Goal: Task Accomplishment & Management: Complete application form

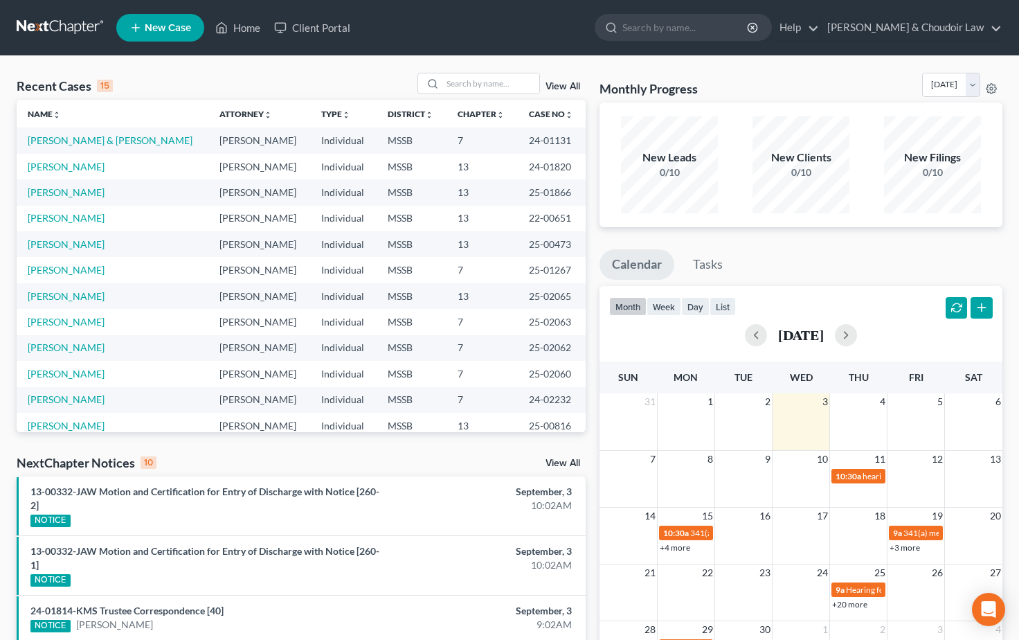
click at [154, 26] on span "New Case" at bounding box center [168, 28] width 46 height 10
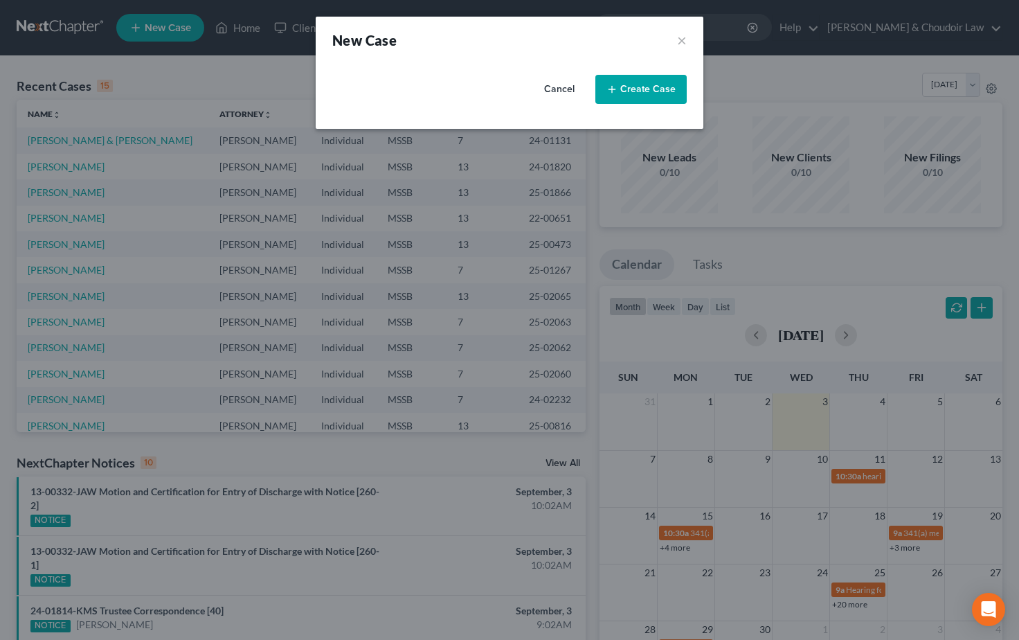
select select "44"
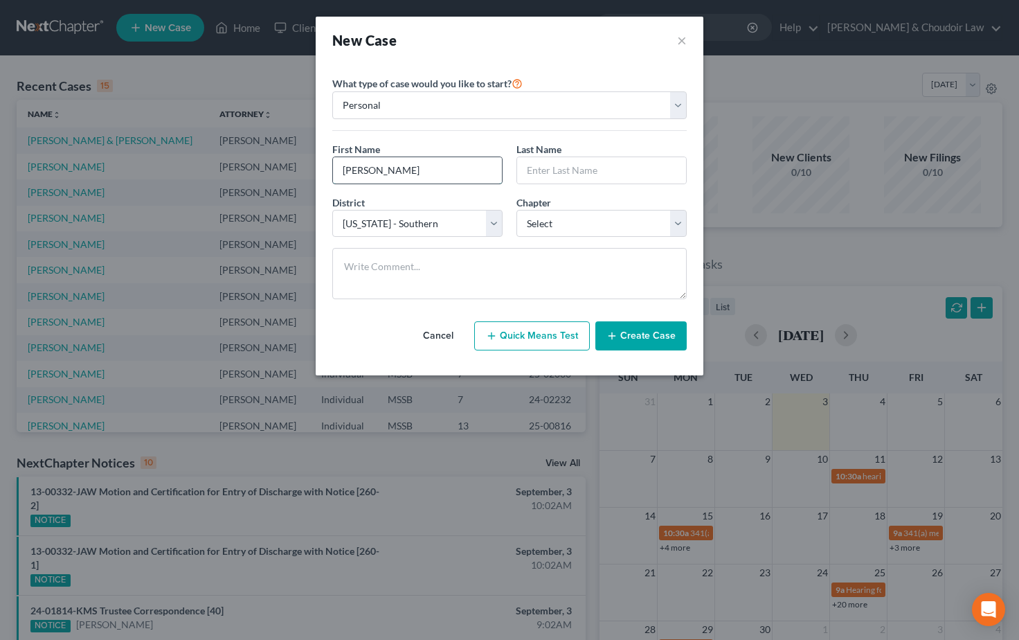
type input "[PERSON_NAME]"
select select "0"
click at [634, 336] on button "Create Case" at bounding box center [641, 335] width 91 height 29
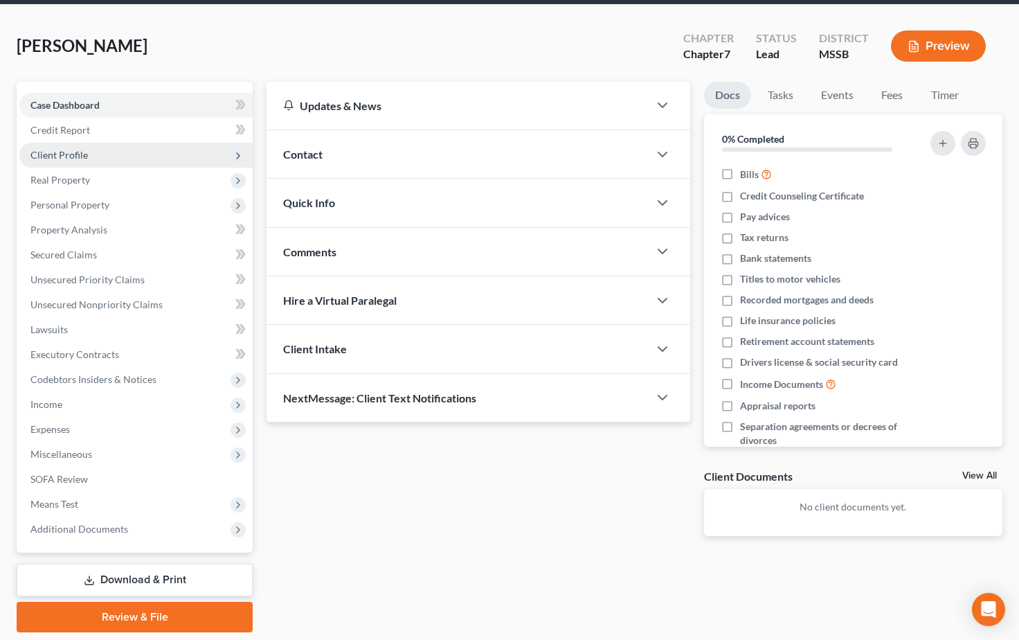
scroll to position [55, 0]
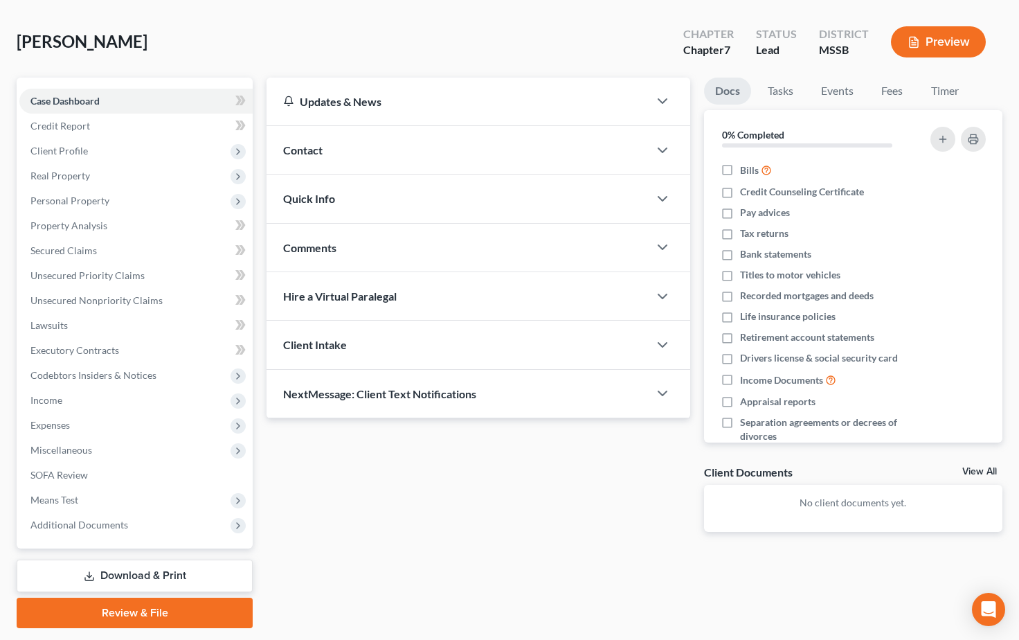
click at [353, 163] on div "Contact" at bounding box center [458, 150] width 382 height 48
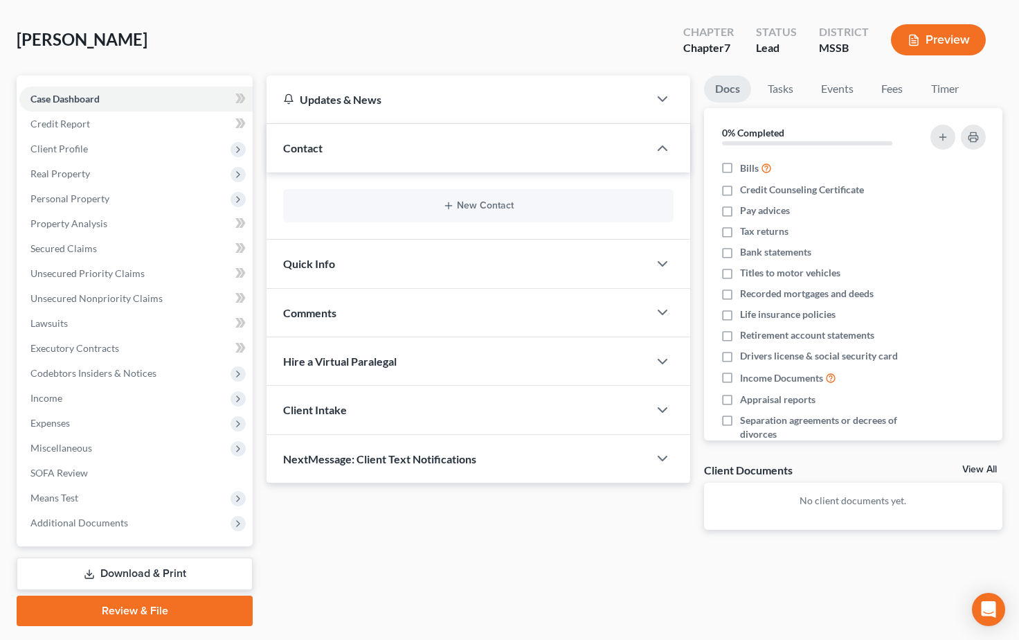
scroll to position [60, 0]
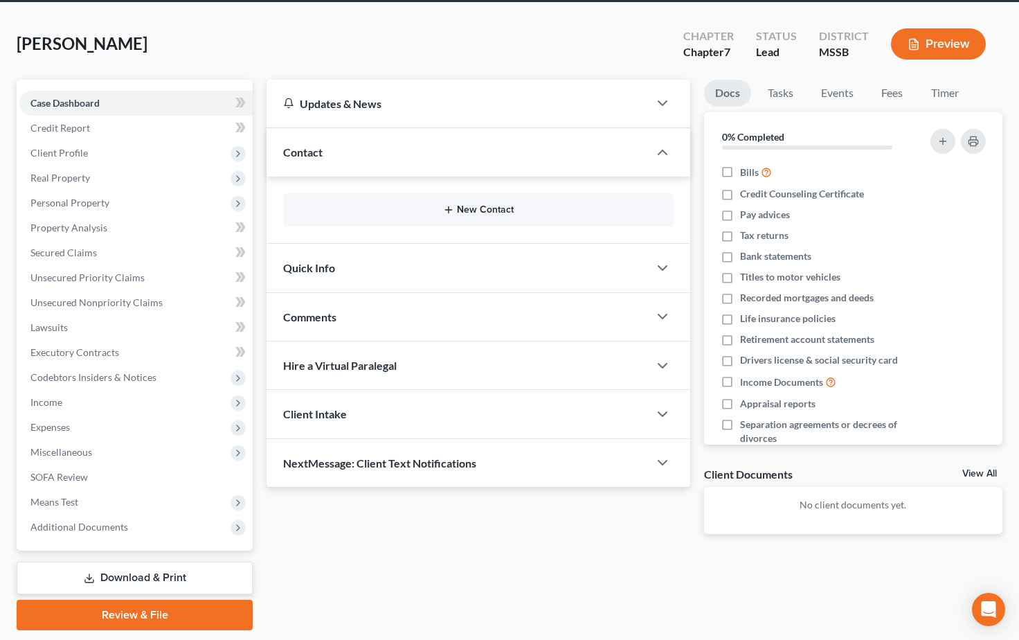
click at [492, 213] on button "New Contact" at bounding box center [478, 209] width 368 height 11
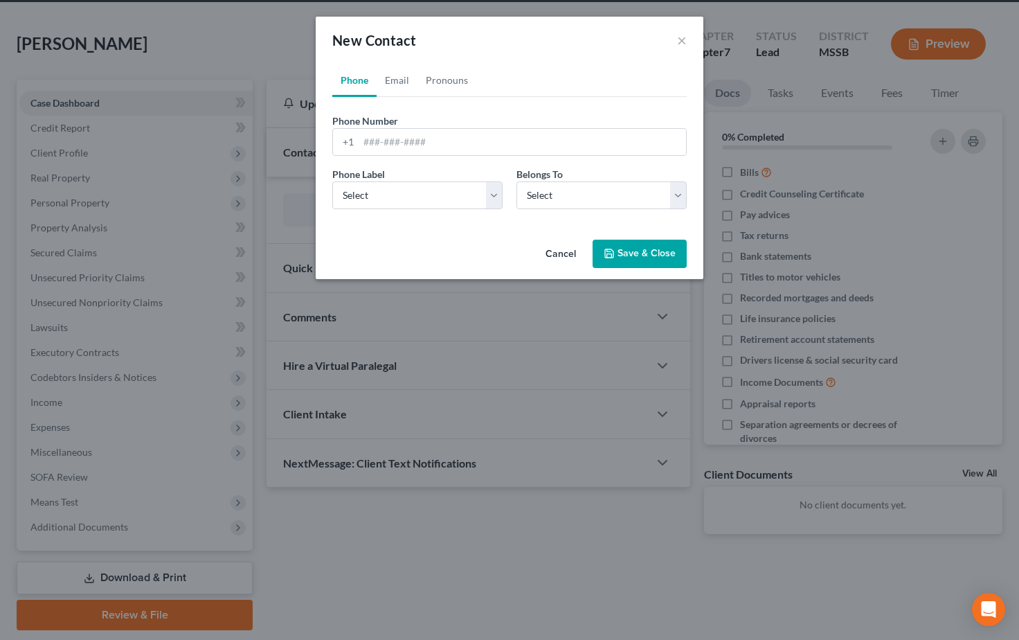
scroll to position [52, 1]
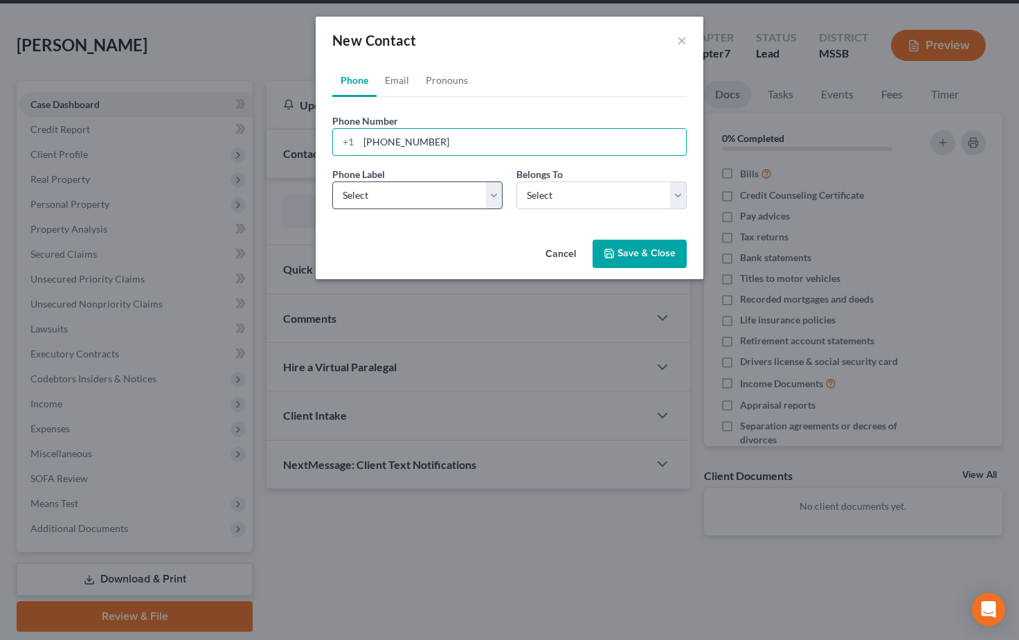
type input "[PHONE_NUMBER]"
select select "0"
click at [654, 253] on button "Save & Close" at bounding box center [640, 254] width 94 height 29
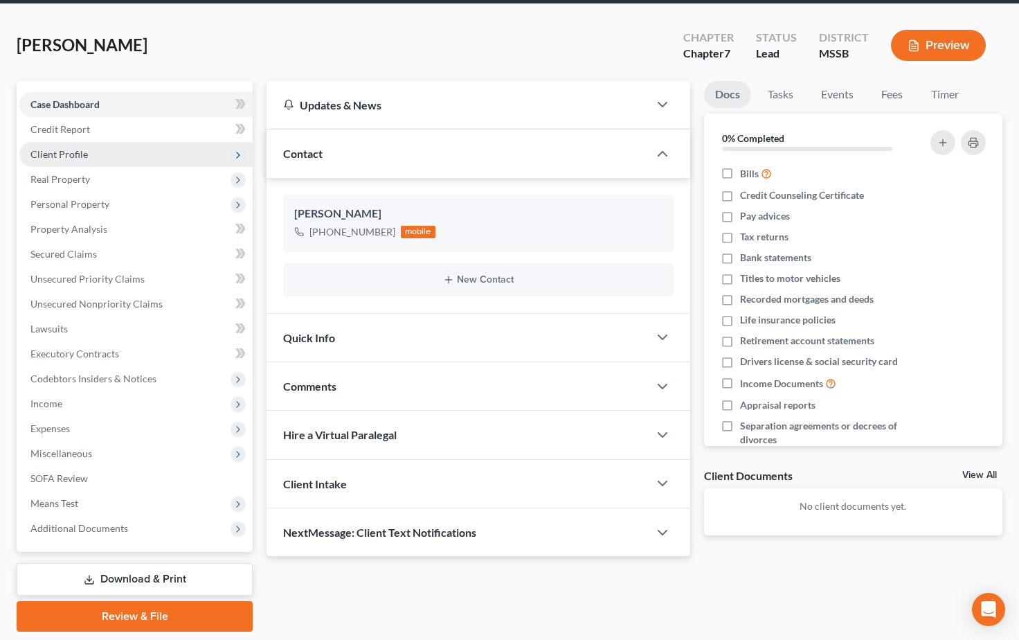
click at [53, 150] on span "Client Profile" at bounding box center [58, 154] width 57 height 12
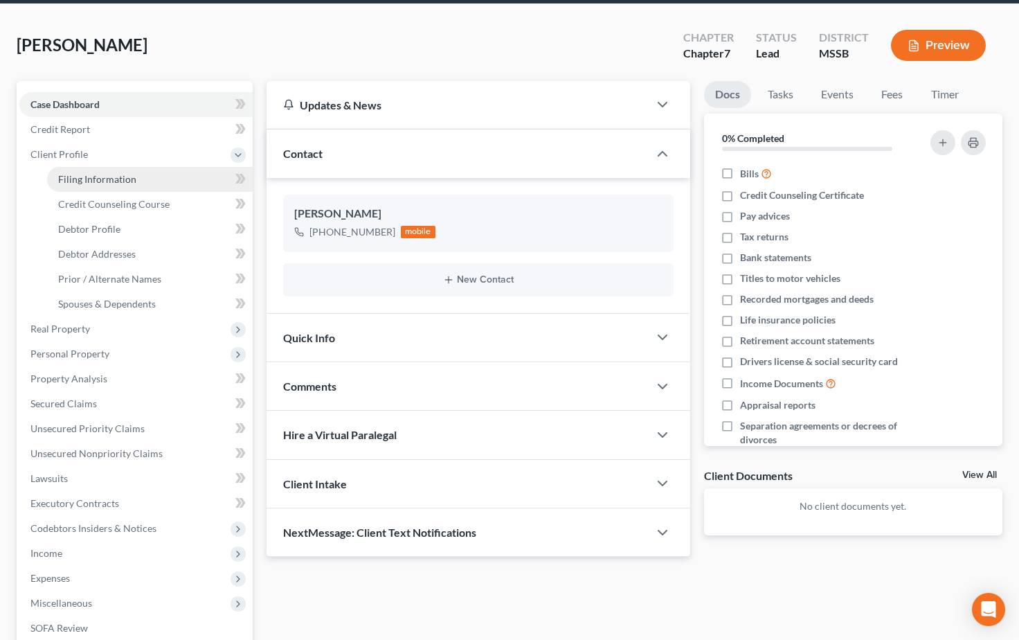
click at [86, 179] on span "Filing Information" at bounding box center [97, 179] width 78 height 12
select select "1"
select select "0"
select select "44"
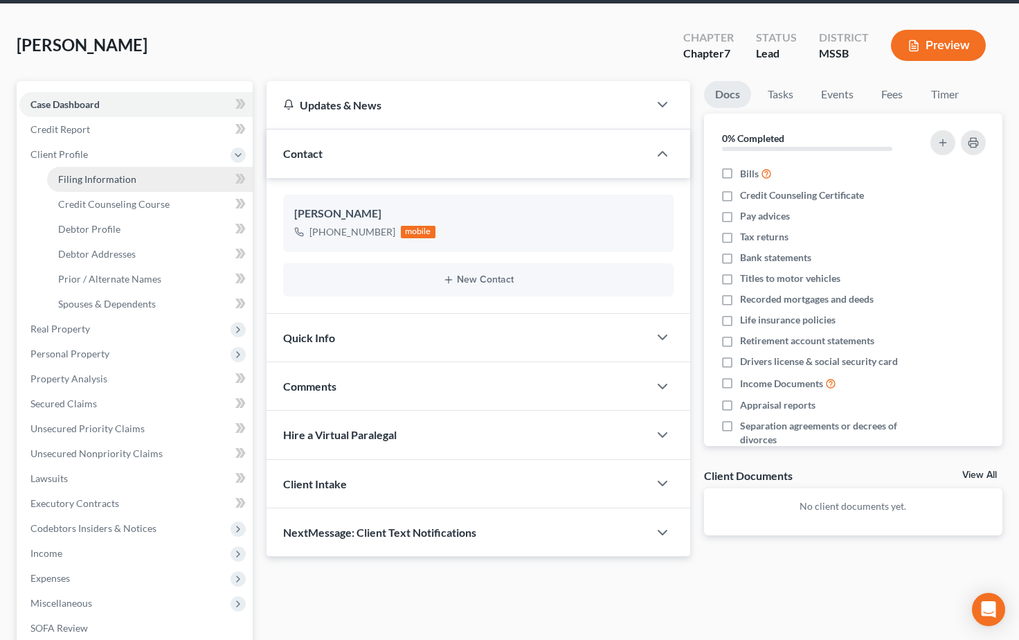
select select "25"
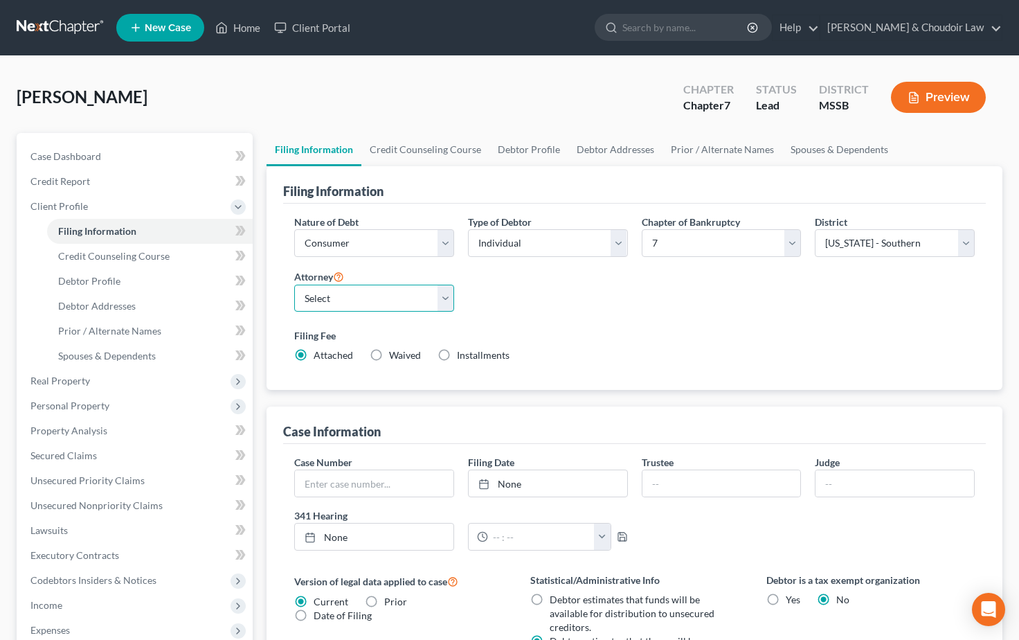
select select "0"
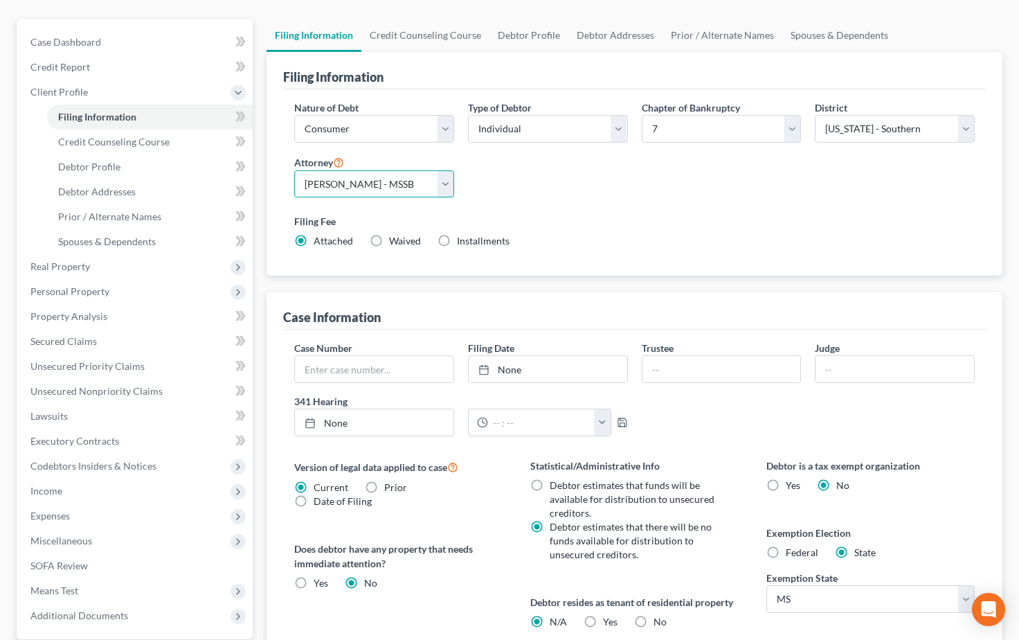
scroll to position [114, 0]
click at [87, 170] on span "Debtor Profile" at bounding box center [89, 167] width 62 height 12
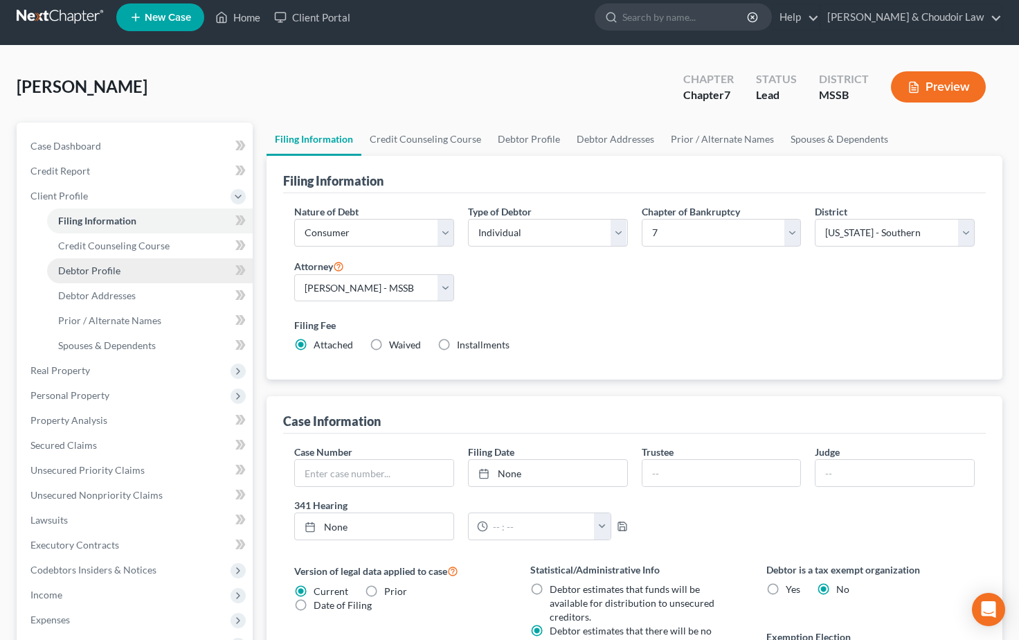
select select "0"
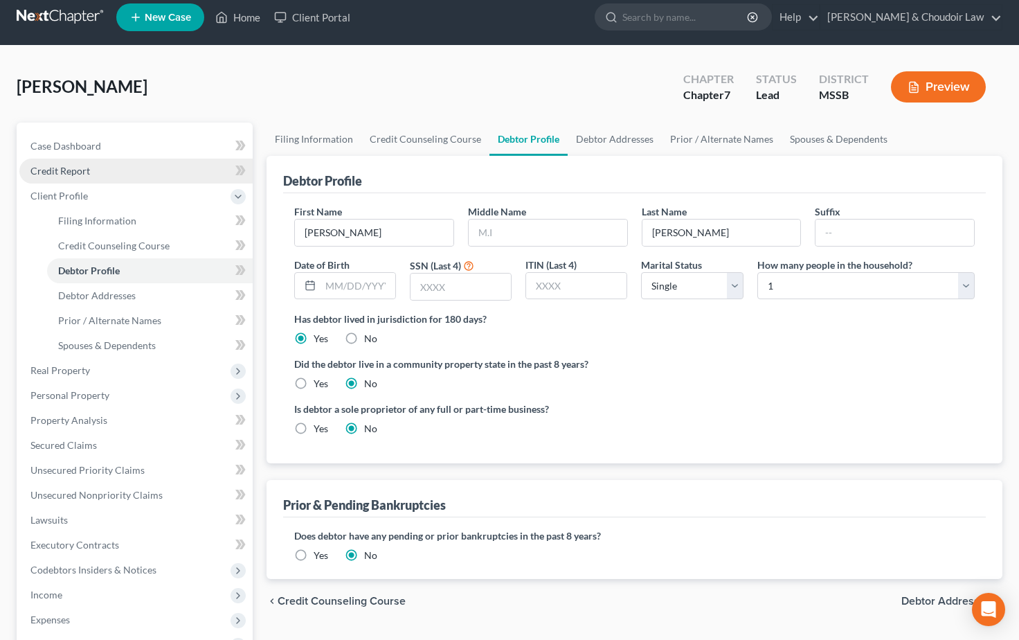
scroll to position [0, 0]
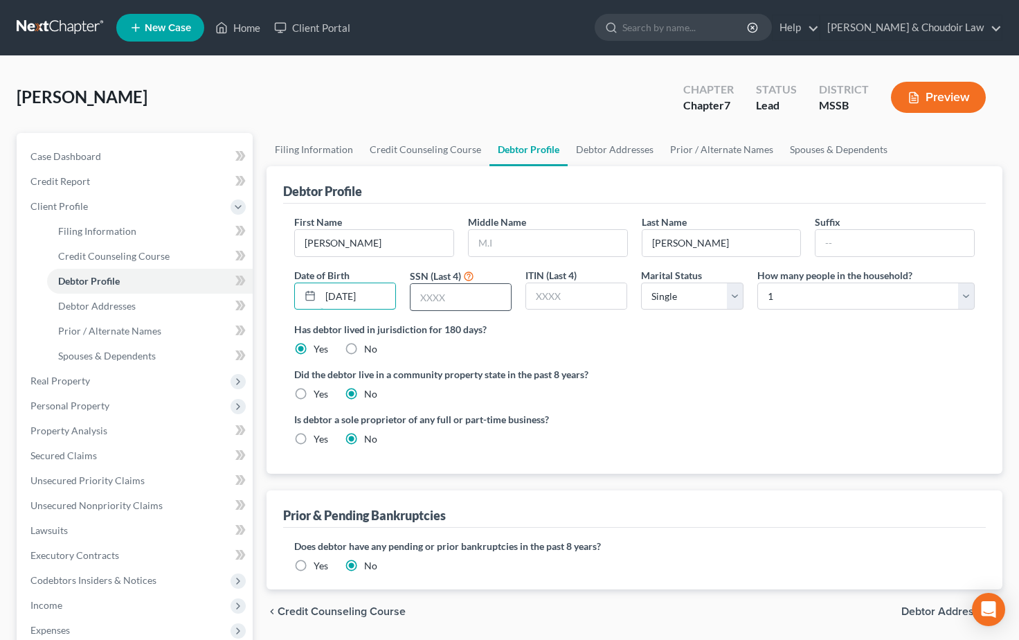
type input "[DATE]"
click at [455, 301] on input "text" at bounding box center [461, 297] width 100 height 26
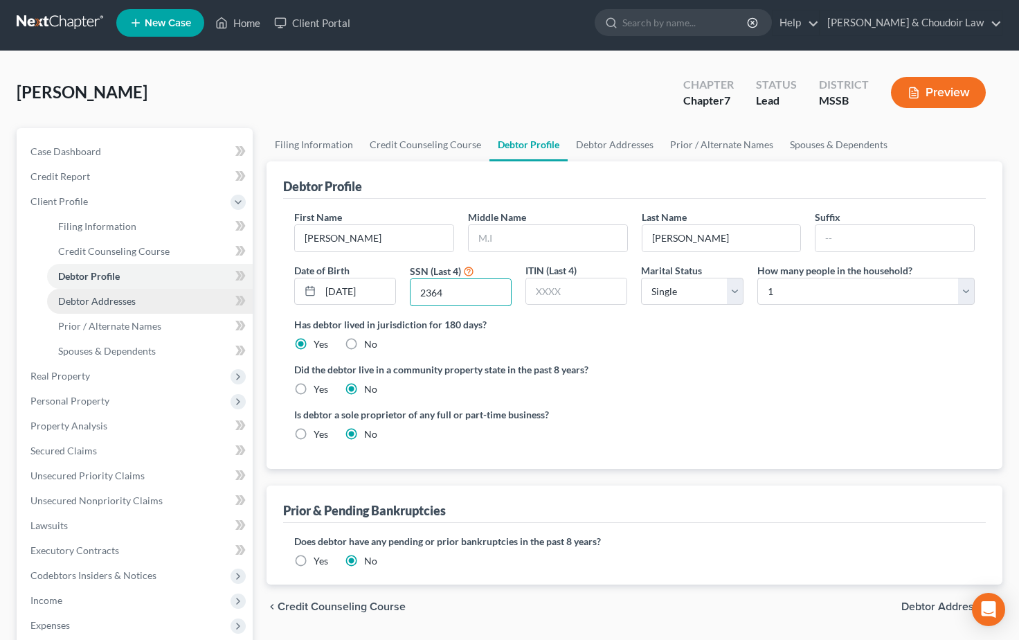
type input "2364"
click at [119, 302] on span "Debtor Addresses" at bounding box center [97, 301] width 78 height 12
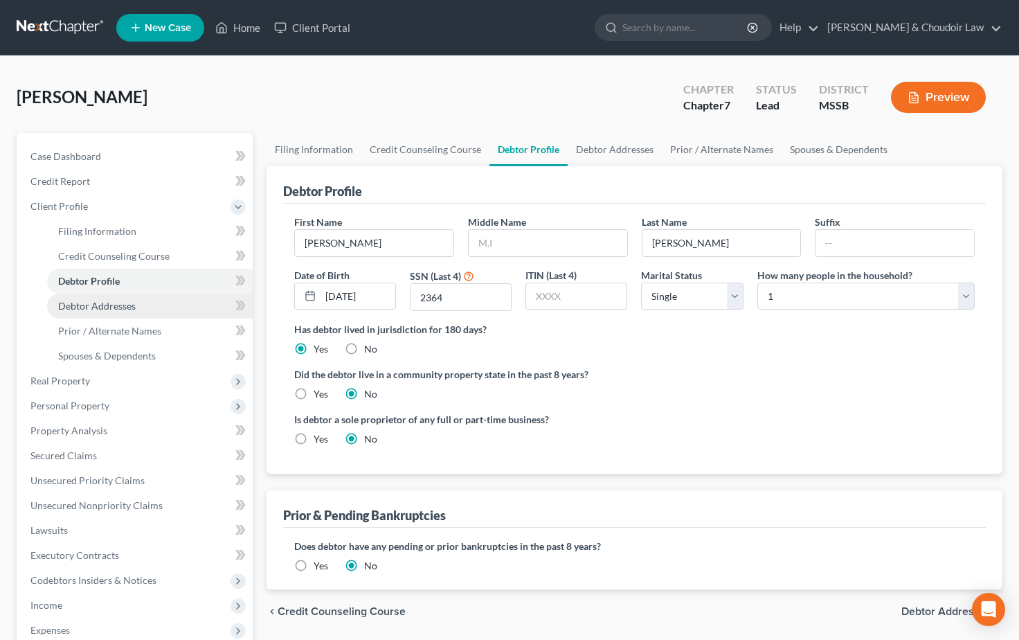
select select "0"
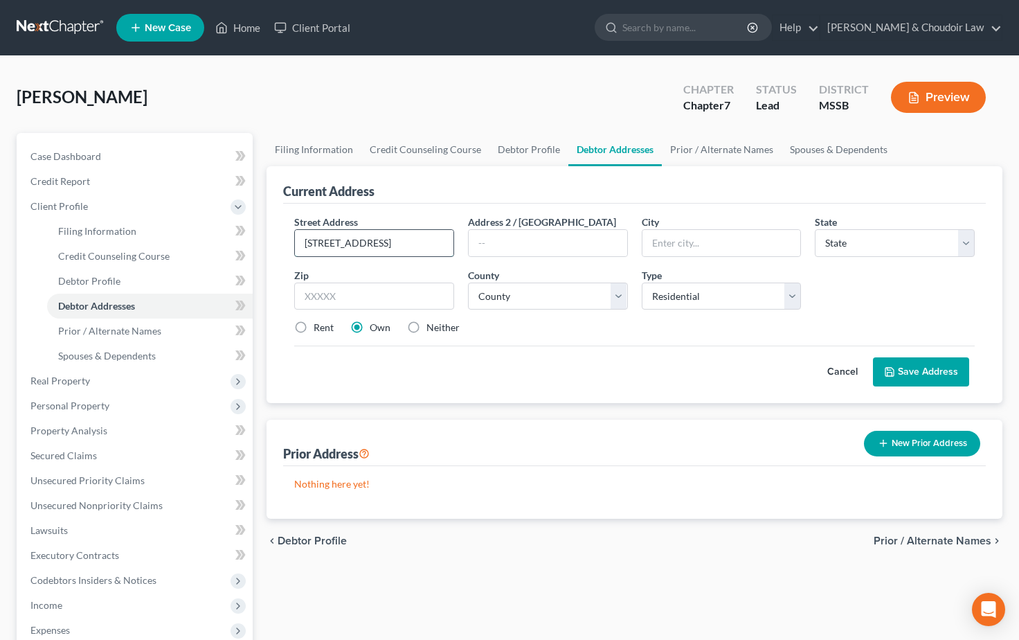
type input "[STREET_ADDRESS]"
type input "Monticello"
select select "25"
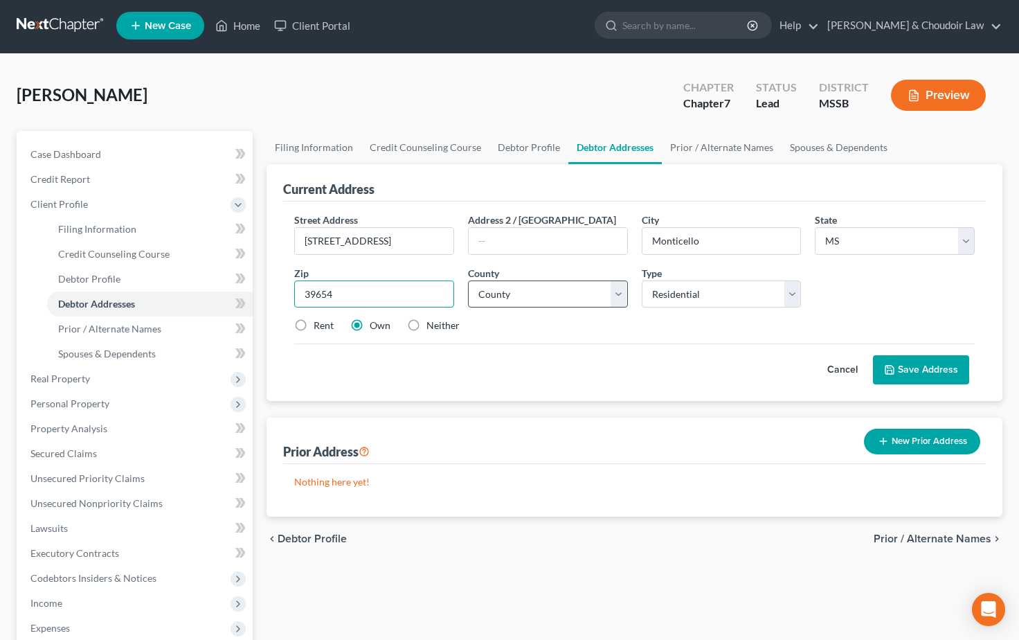
type input "39654"
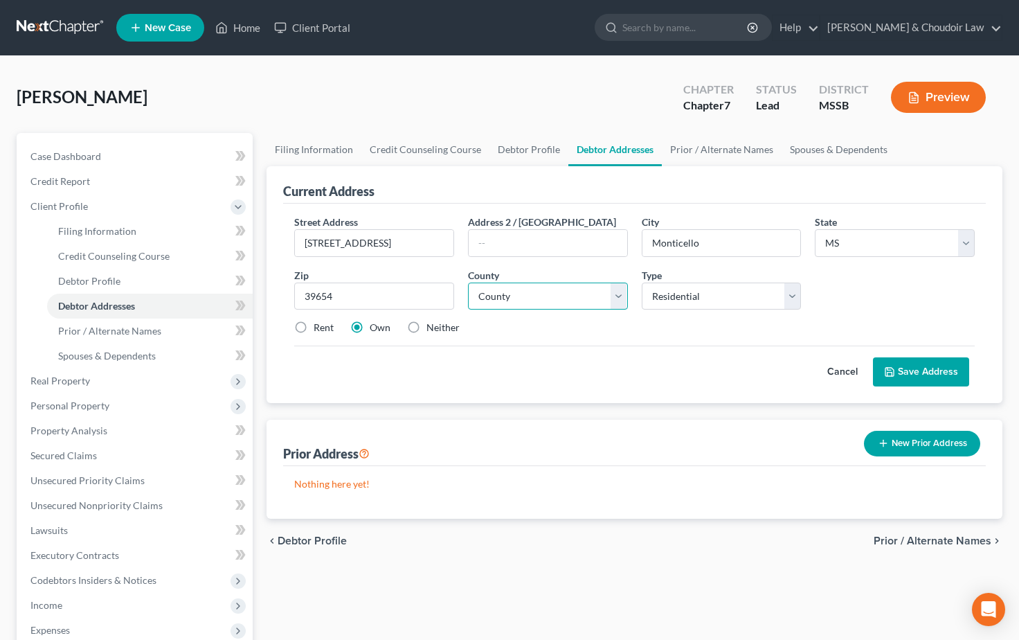
select select "38"
click at [427, 328] on label "Neither" at bounding box center [443, 328] width 33 height 14
click at [432, 328] on input "Neither" at bounding box center [436, 325] width 9 height 9
radio input "true"
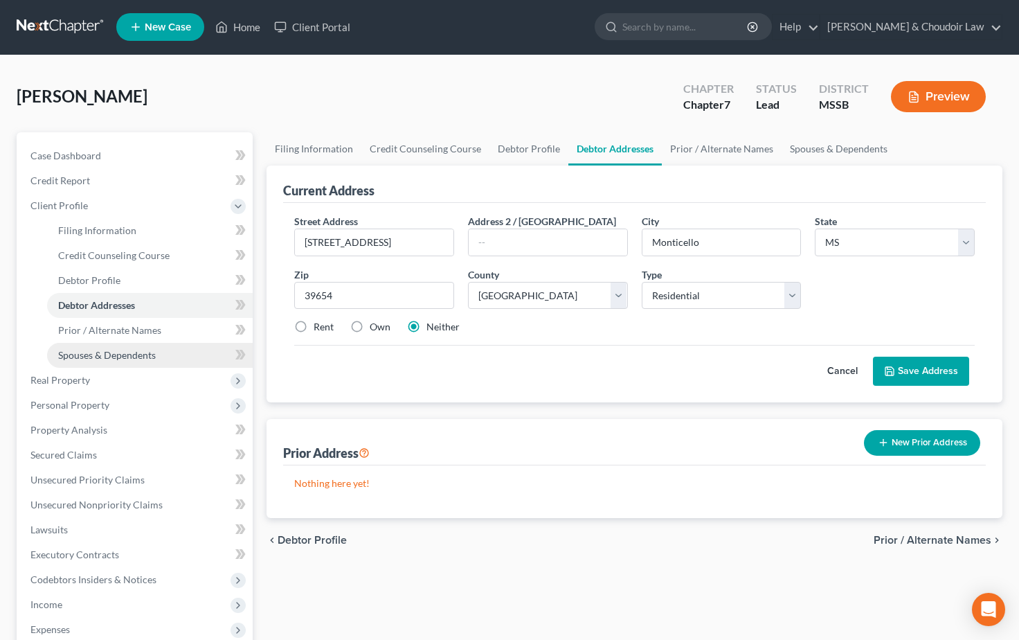
scroll to position [1, 1]
click at [100, 352] on span "Spouses & Dependents" at bounding box center [107, 355] width 98 height 12
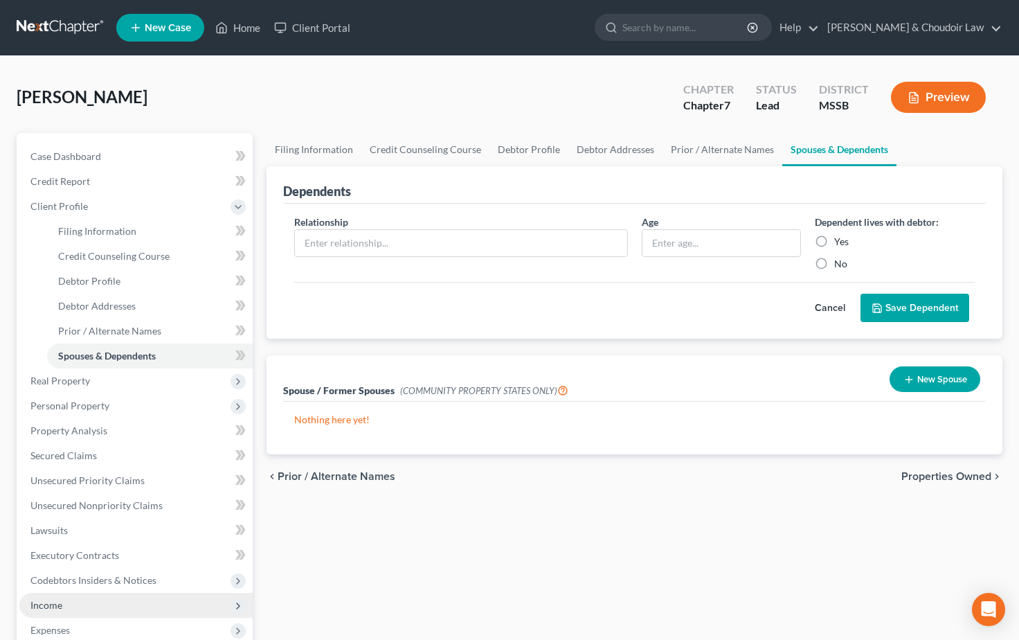
click at [64, 607] on span "Income" at bounding box center [135, 605] width 233 height 25
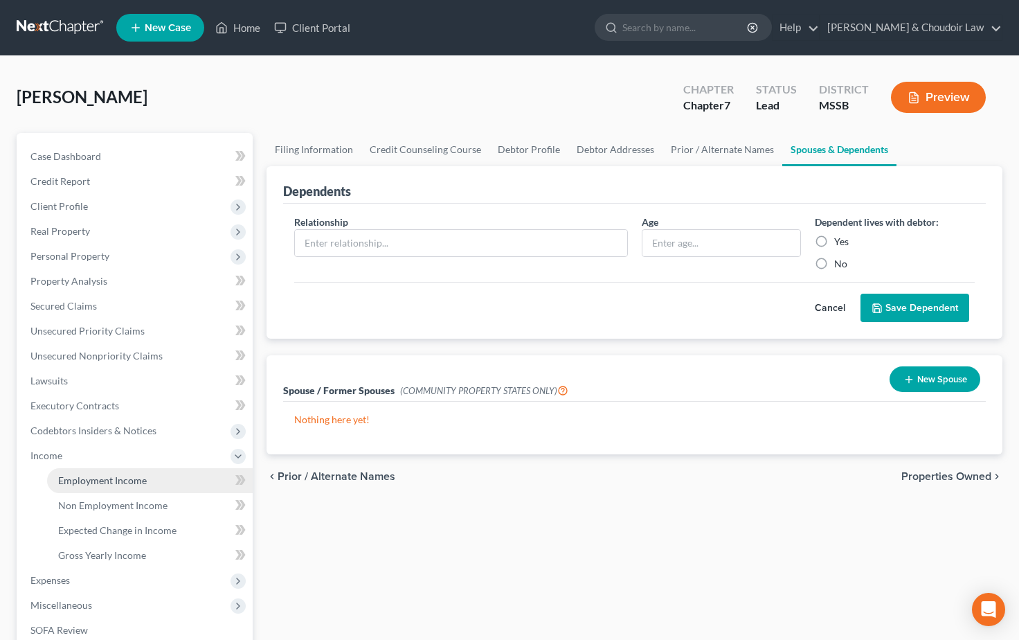
click at [95, 484] on span "Employment Income" at bounding box center [102, 480] width 89 height 12
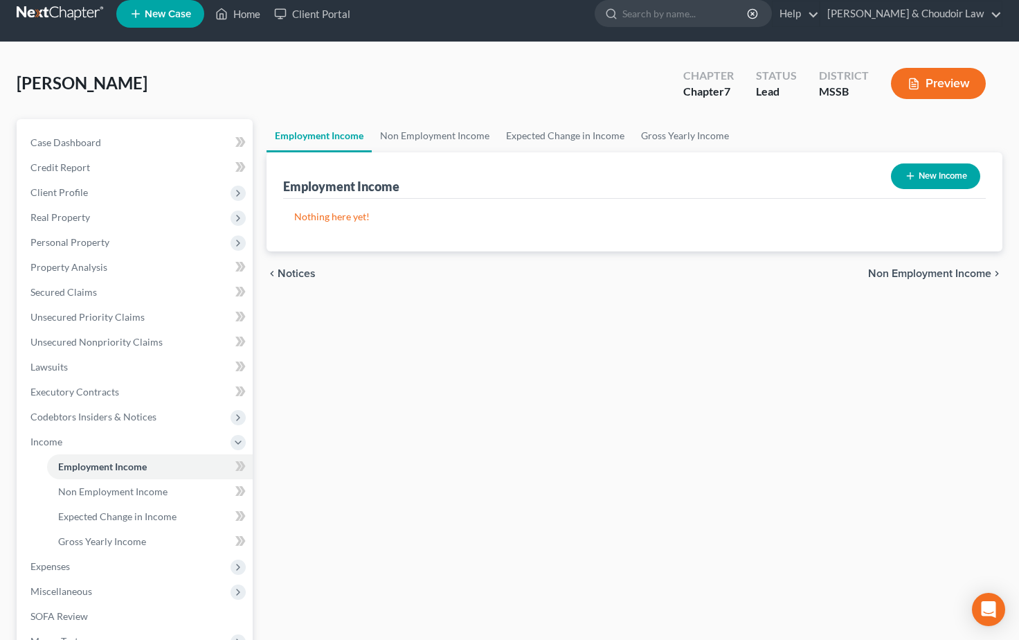
scroll to position [17, 0]
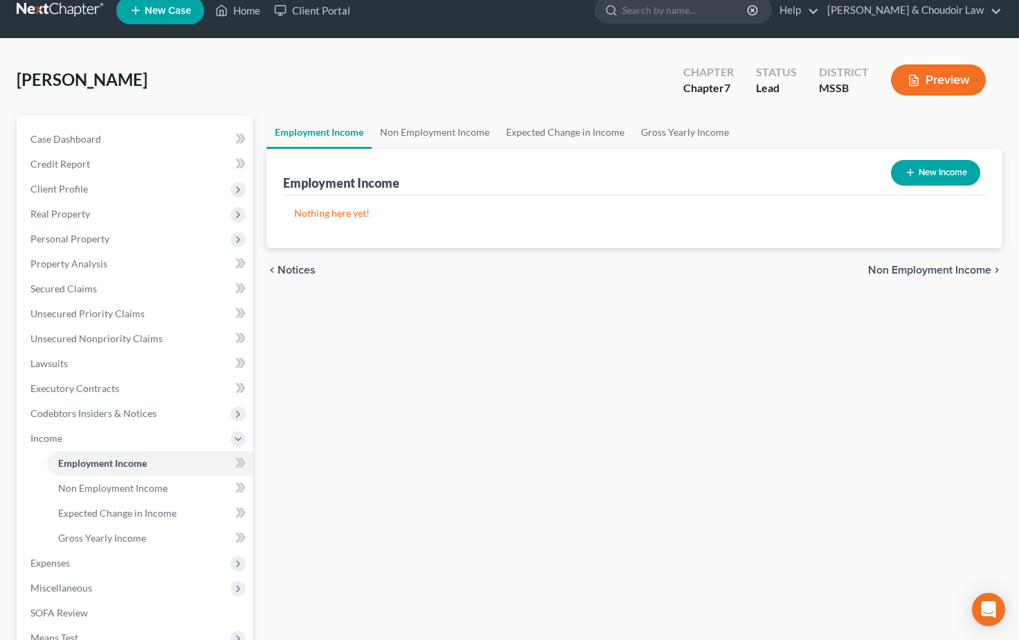
click at [947, 178] on button "New Income" at bounding box center [935, 173] width 89 height 26
select select "0"
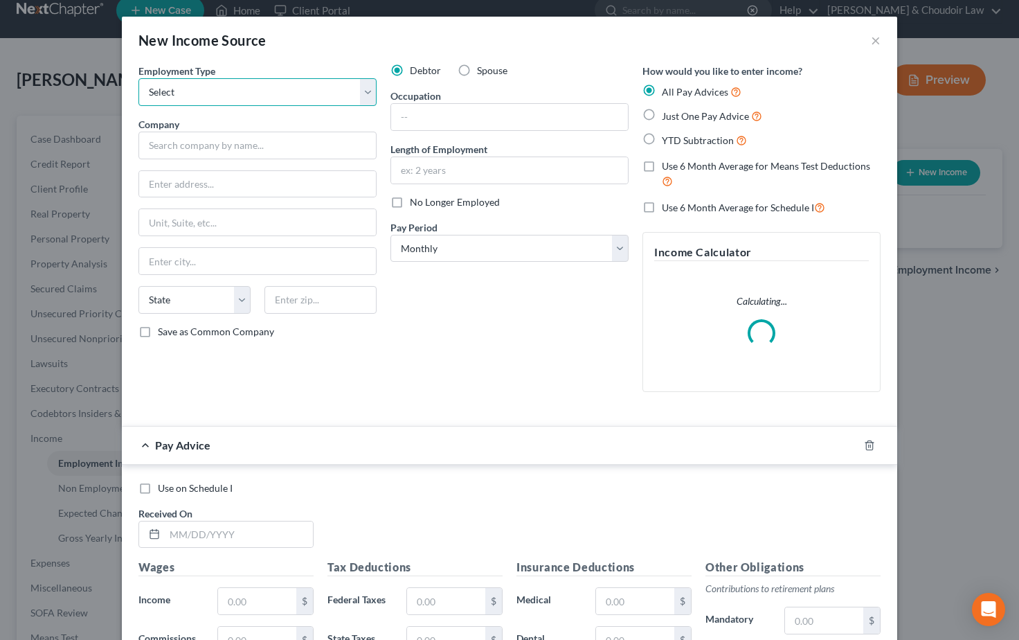
select select "0"
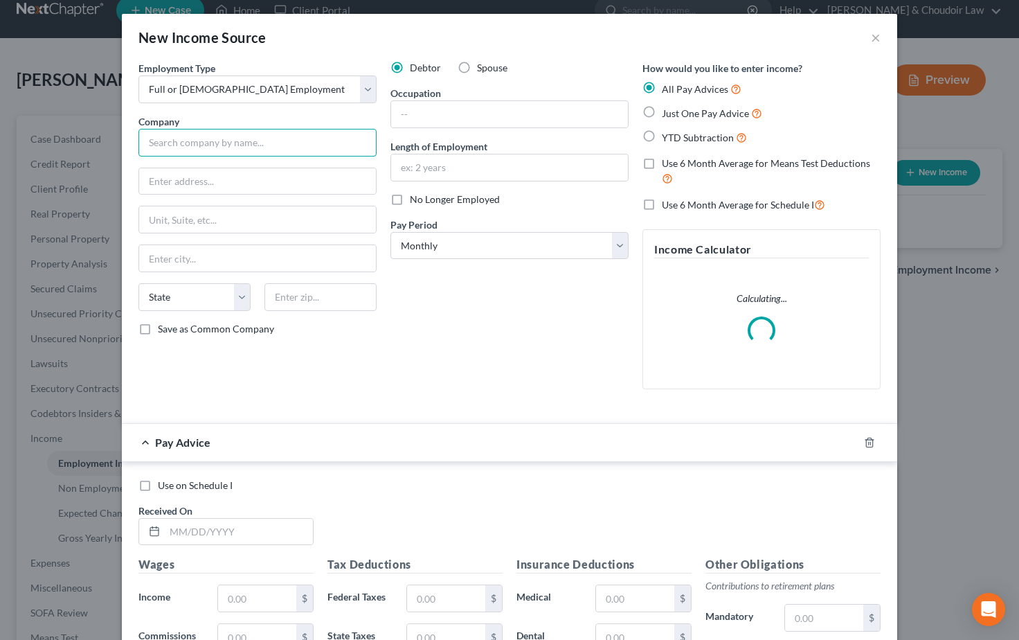
click at [184, 143] on input "text" at bounding box center [258, 143] width 238 height 28
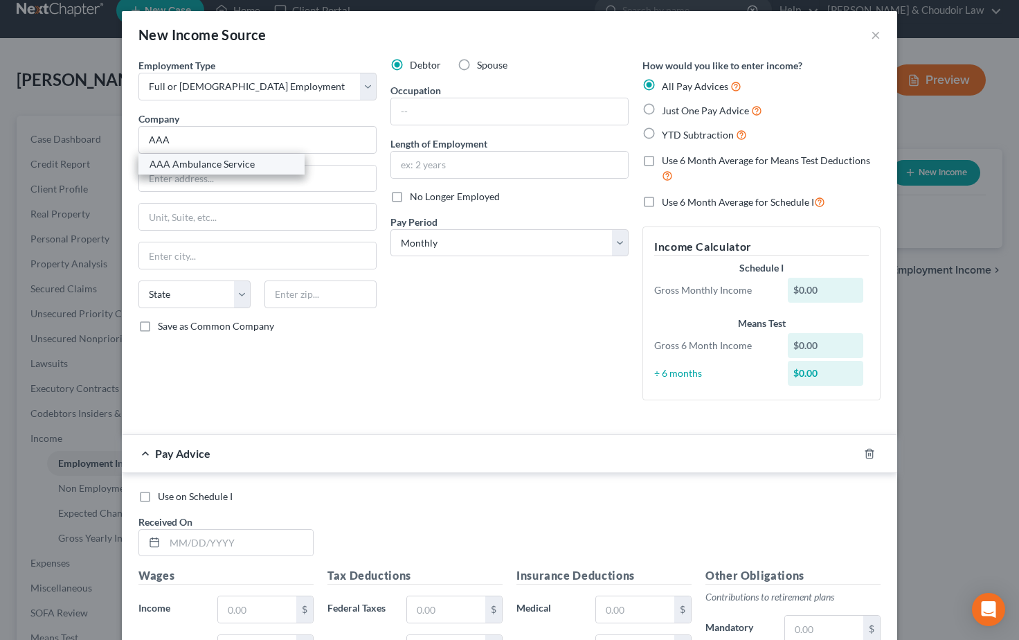
click at [190, 169] on div "AAA Ambulance Service" at bounding box center [222, 164] width 144 height 14
type input "AAA Ambulance Service"
type input "P. O. Box 17889"
type input "Hattiesburg"
select select "25"
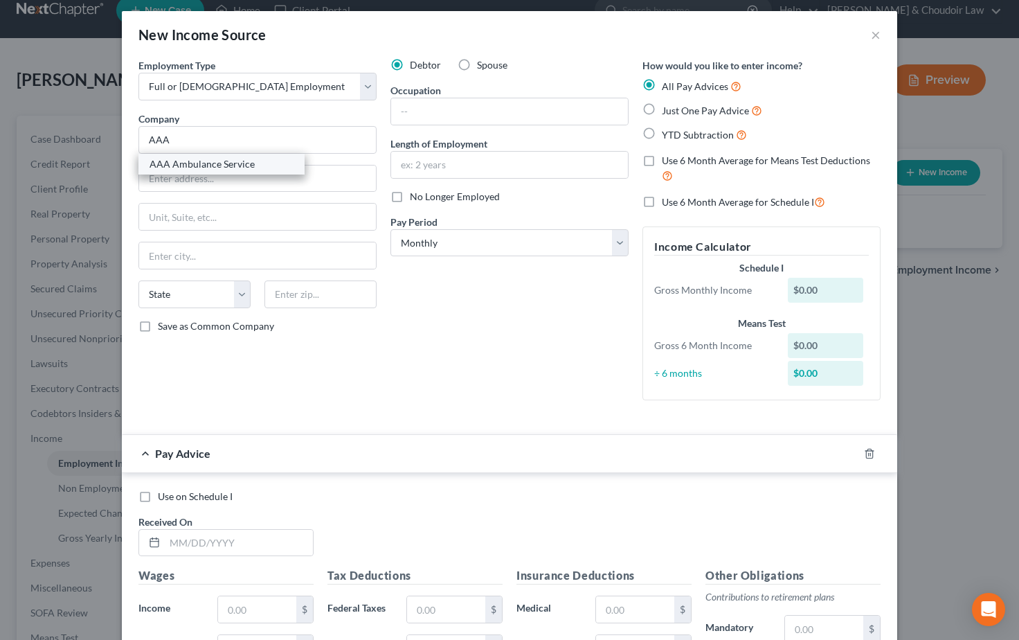
type input "39404"
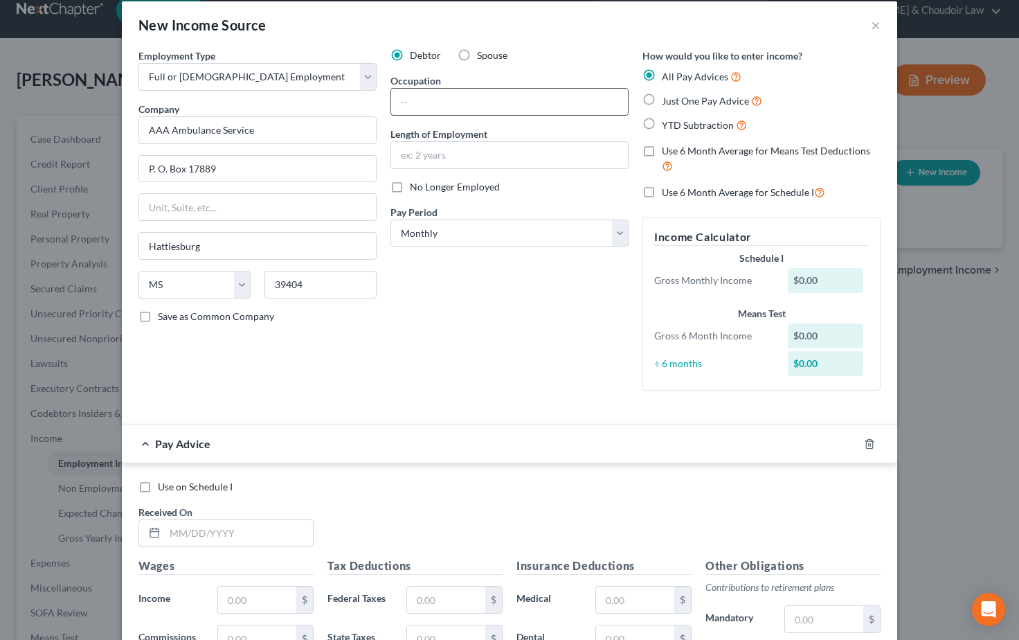
scroll to position [14, 0]
click at [431, 96] on input "text" at bounding box center [509, 103] width 237 height 26
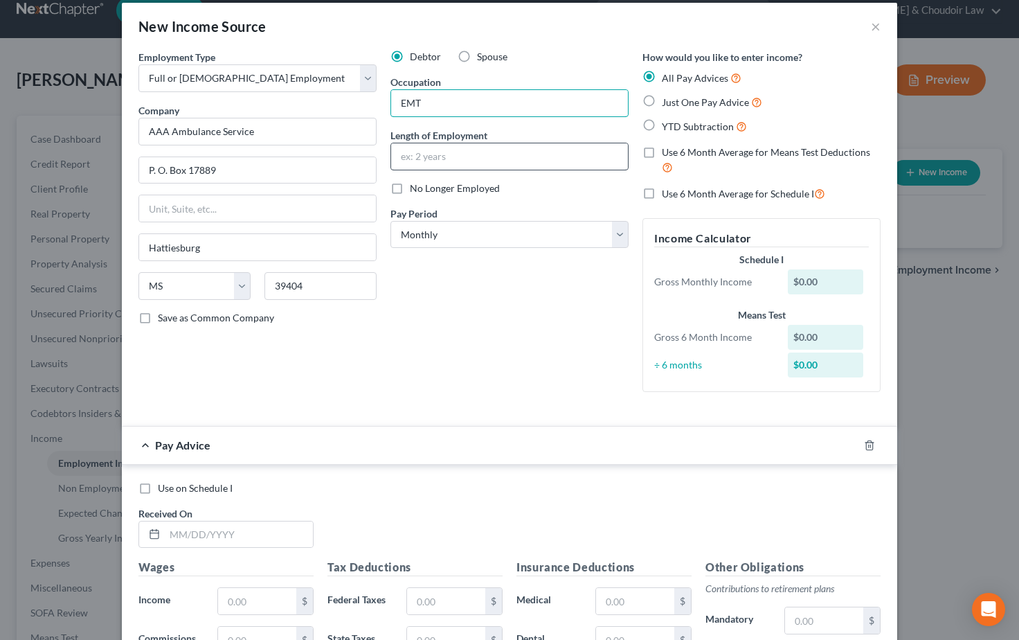
type input "EMT"
click at [437, 157] on input "text" at bounding box center [509, 156] width 237 height 26
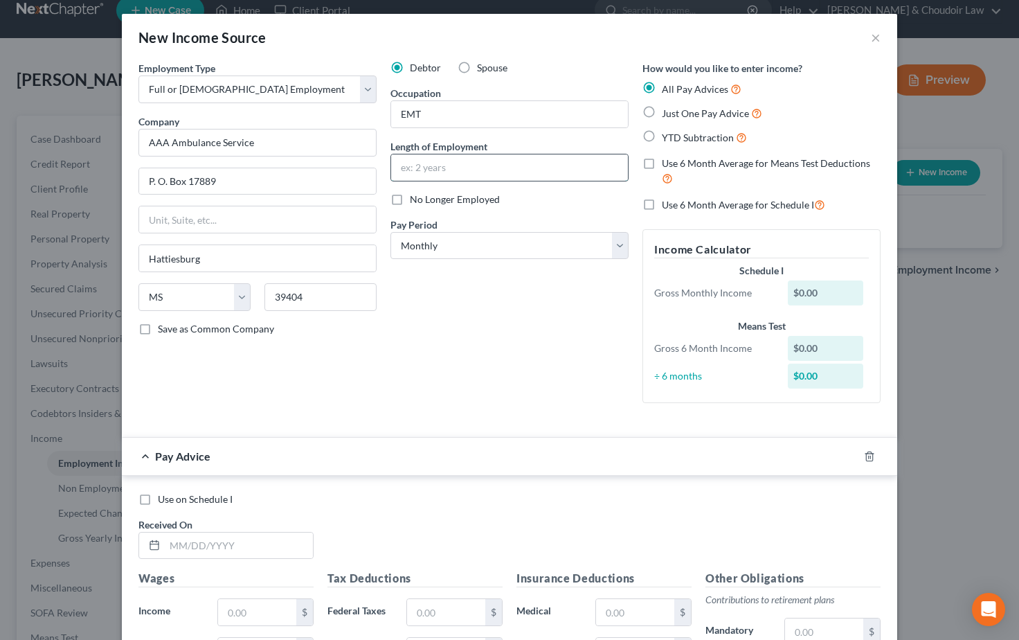
scroll to position [0, 0]
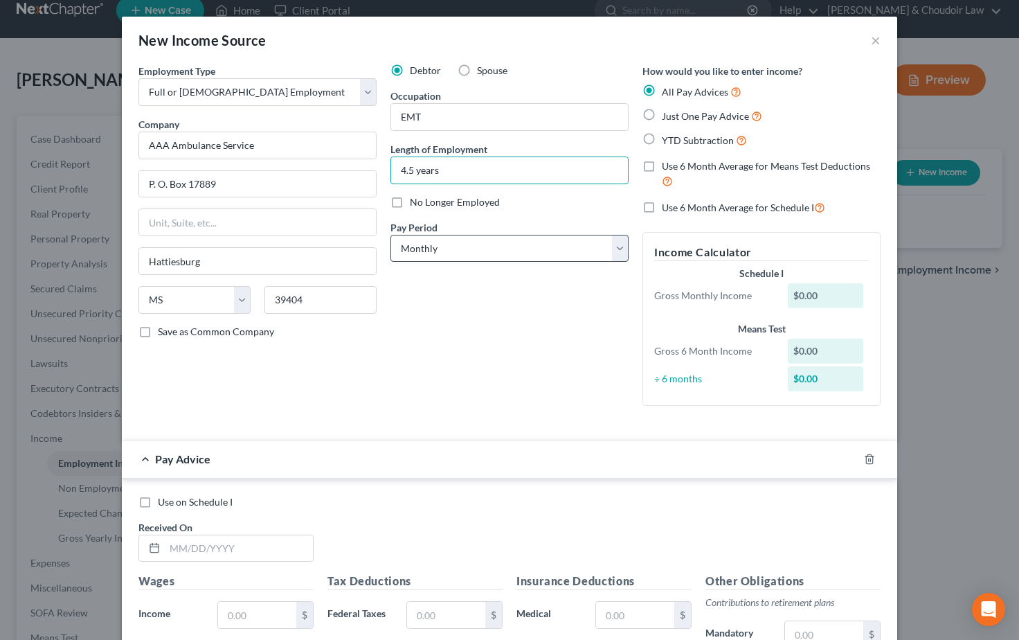
type input "4.5 years"
select select "2"
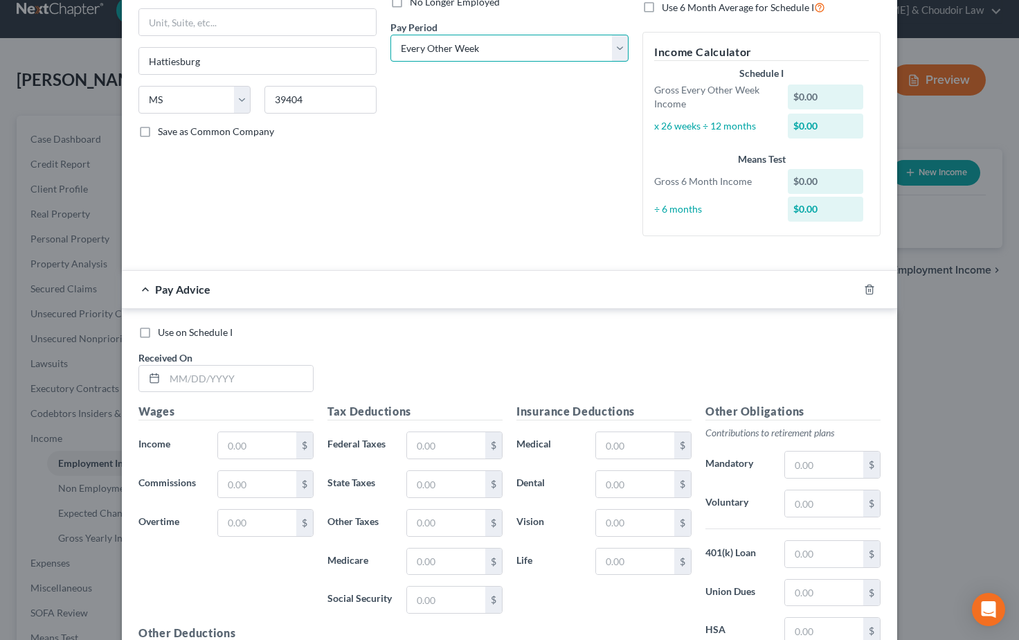
scroll to position [223, 0]
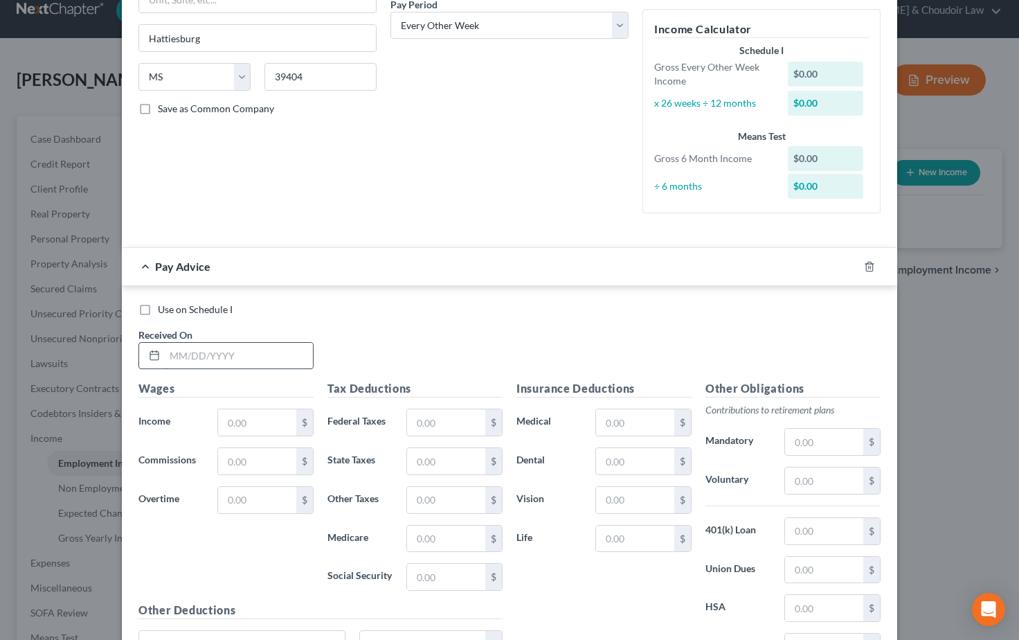
click at [180, 353] on input "text" at bounding box center [239, 356] width 148 height 26
type input "[DATE]"
click at [253, 424] on input "text" at bounding box center [257, 422] width 78 height 26
type input "1,584.80"
click at [262, 497] on input "text" at bounding box center [257, 500] width 78 height 26
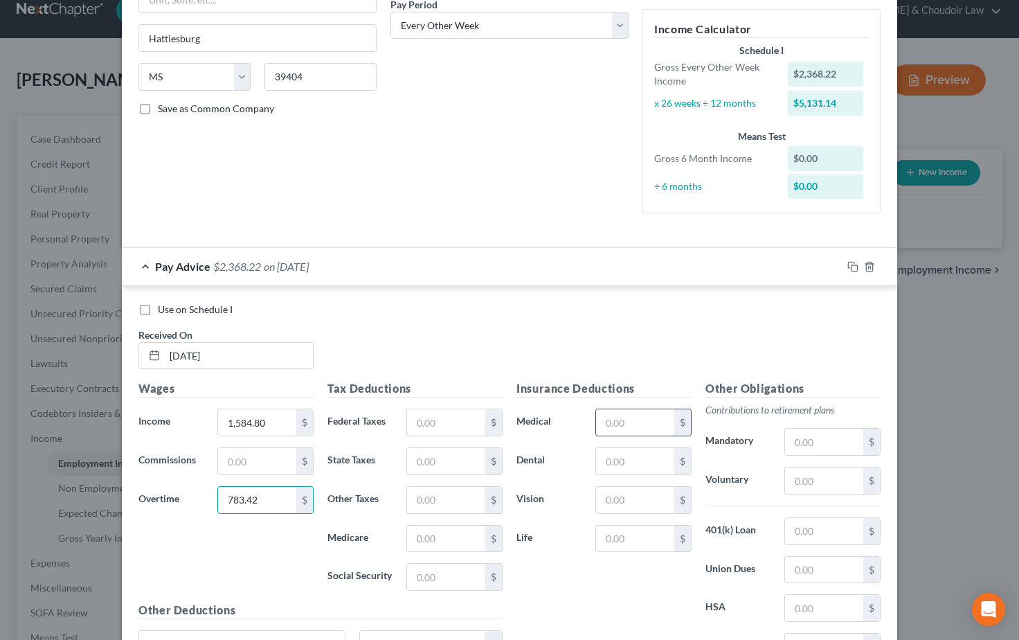
type input "783.42"
click at [641, 421] on input "text" at bounding box center [635, 422] width 78 height 26
type input "46.86"
click at [625, 457] on input "text" at bounding box center [635, 461] width 78 height 26
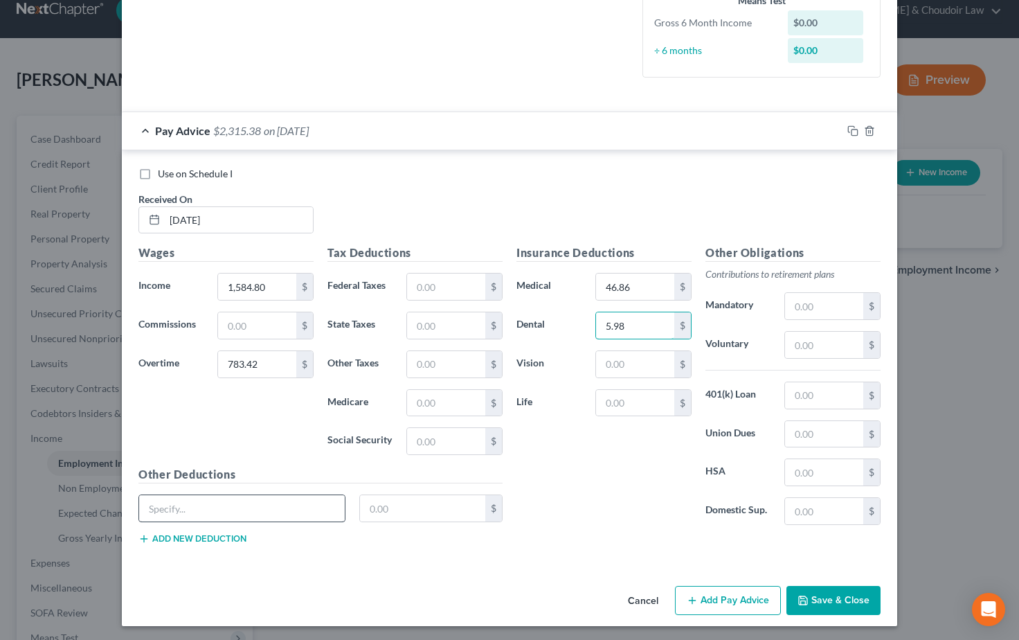
scroll to position [358, 0]
type input "5.98"
type input "Employee Assistance"
click at [431, 515] on input "text" at bounding box center [423, 509] width 126 height 26
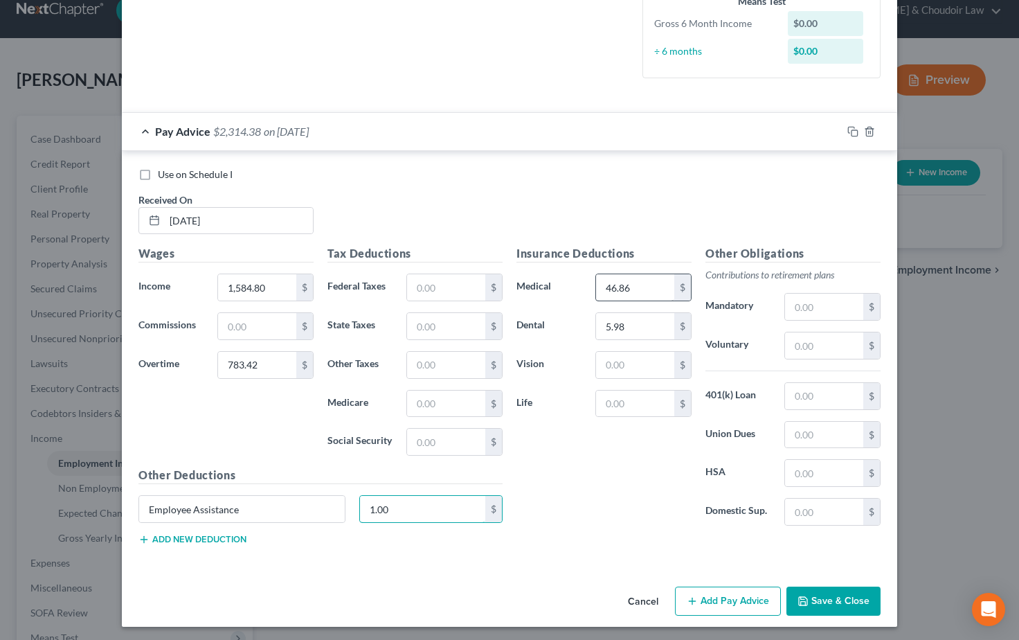
type input "1.00"
drag, startPoint x: 636, startPoint y: 285, endPoint x: 564, endPoint y: 285, distance: 72.0
click at [564, 285] on div "Medical 46.86 $" at bounding box center [604, 288] width 189 height 28
type input "162.75"
click at [638, 407] on input "text" at bounding box center [635, 404] width 78 height 26
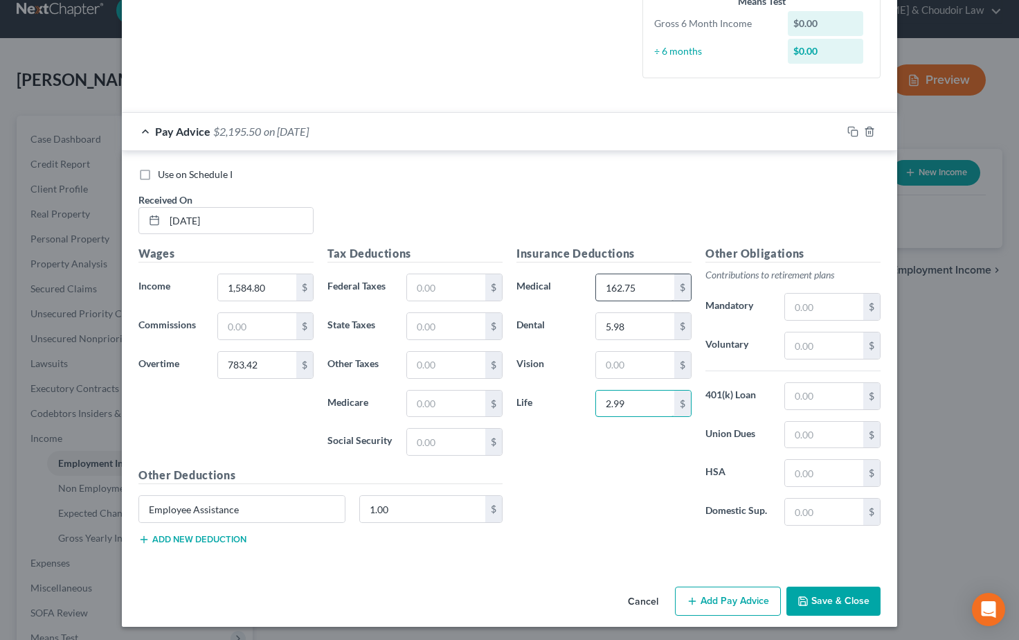
type input "2.99"
drag, startPoint x: 639, startPoint y: 285, endPoint x: 573, endPoint y: 280, distance: 66.0
click at [573, 280] on div "Medical 162.75 $" at bounding box center [604, 288] width 189 height 28
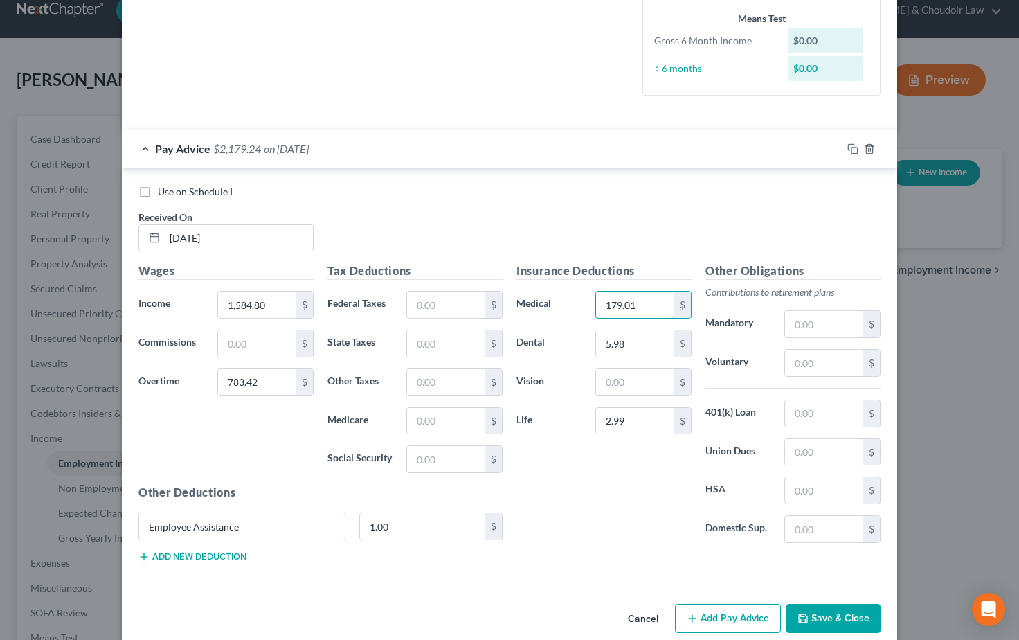
scroll to position [338, 0]
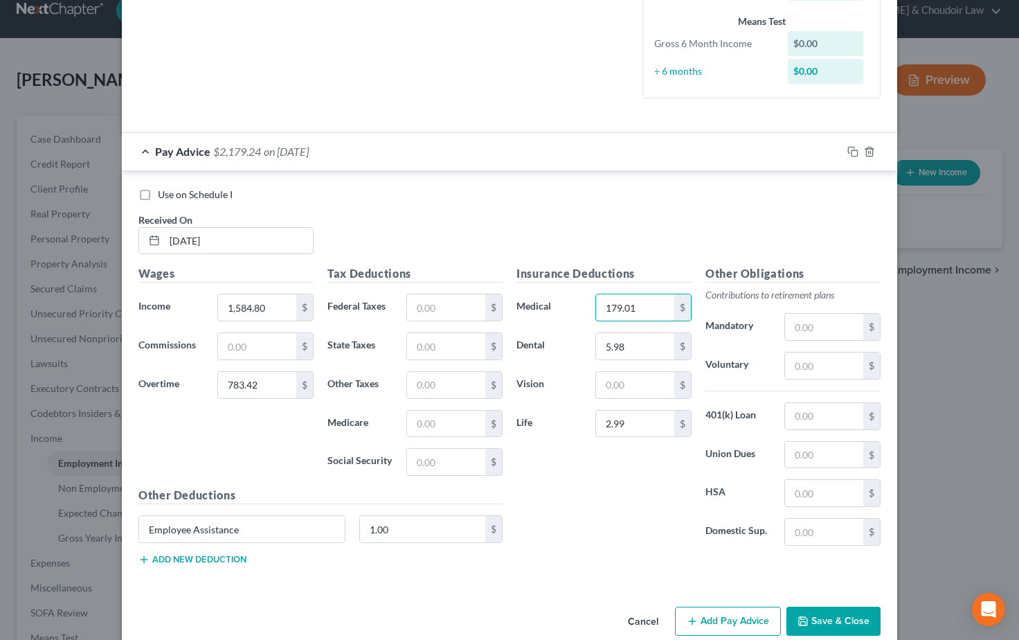
type input "179.01"
click at [217, 555] on button "Add new deduction" at bounding box center [193, 559] width 108 height 11
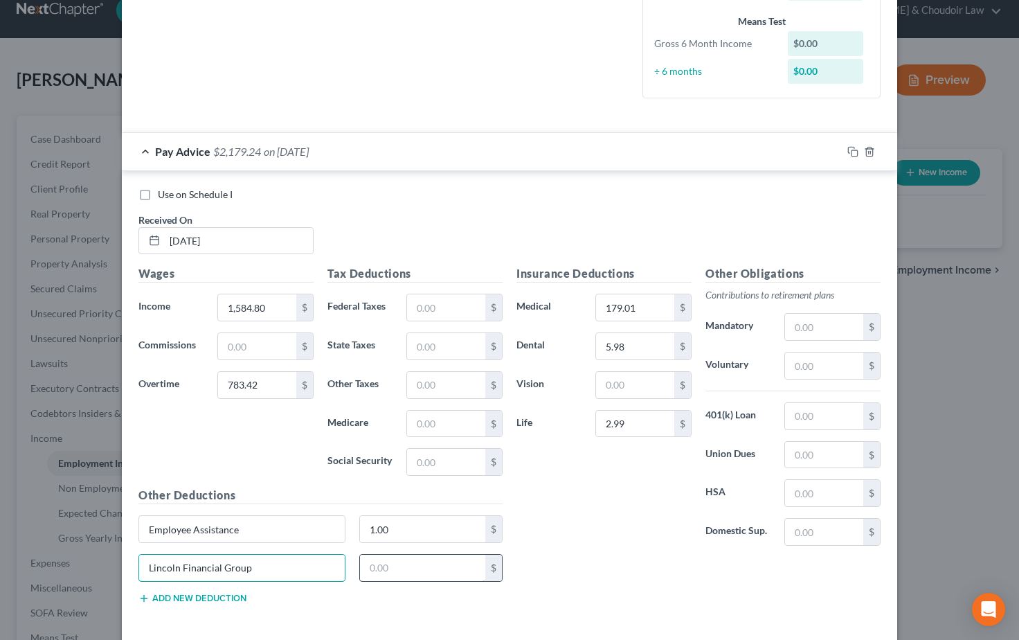
type input "Lincoln Financial Group"
click at [395, 569] on input "text" at bounding box center [423, 568] width 126 height 26
type input "25.00"
click at [636, 384] on input "text" at bounding box center [635, 385] width 78 height 26
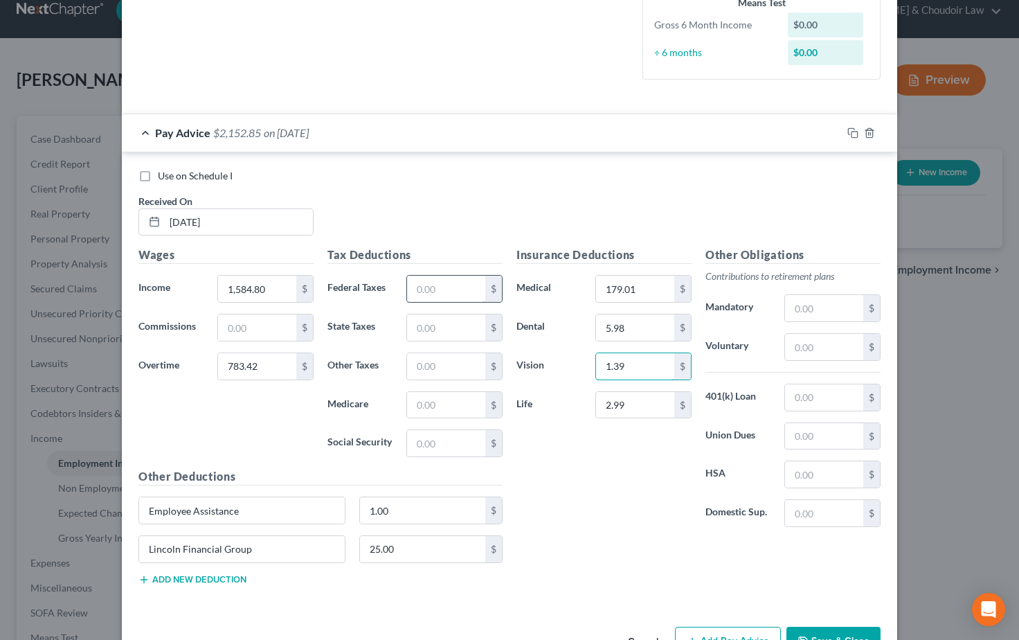
type input "1.39"
click at [464, 288] on input "text" at bounding box center [446, 289] width 78 height 26
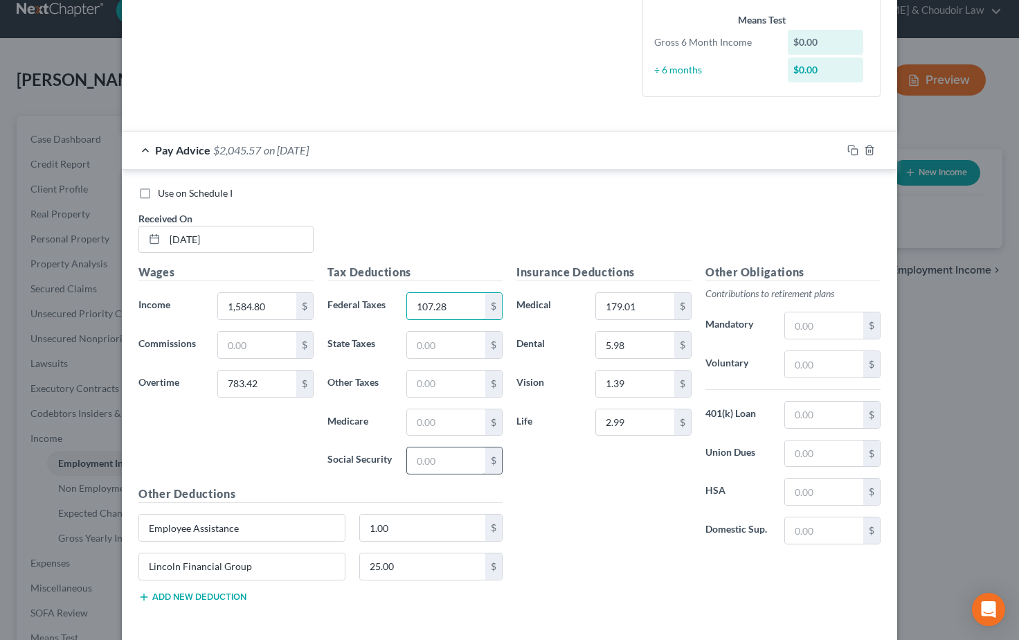
type input "107.28"
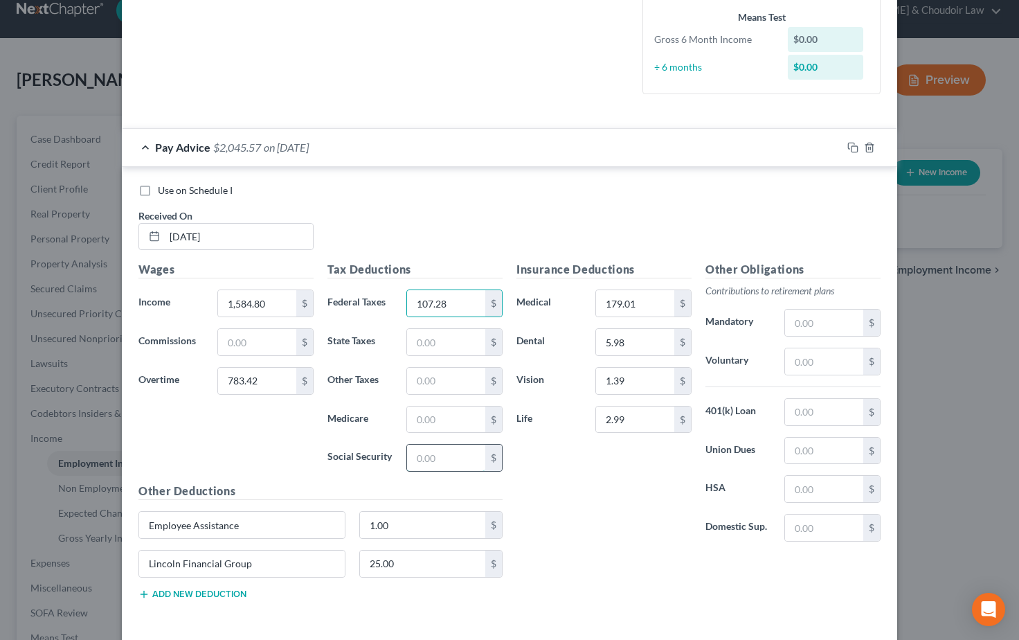
click at [445, 458] on input "text" at bounding box center [446, 458] width 78 height 26
type input "137.99"
click at [442, 413] on input "text" at bounding box center [446, 419] width 78 height 26
type input "32.27"
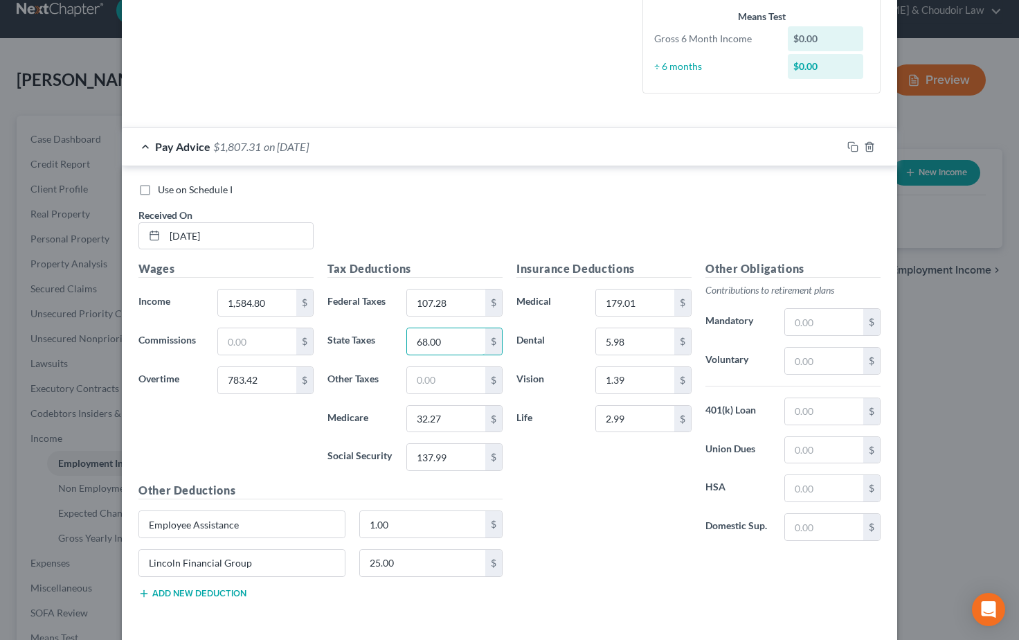
type input "68.00"
click at [546, 483] on div "Insurance Deductions Medical 179.01 $ Dental 5.98 $ Vision 1.39 $ Life 2.99 $" at bounding box center [604, 406] width 189 height 292
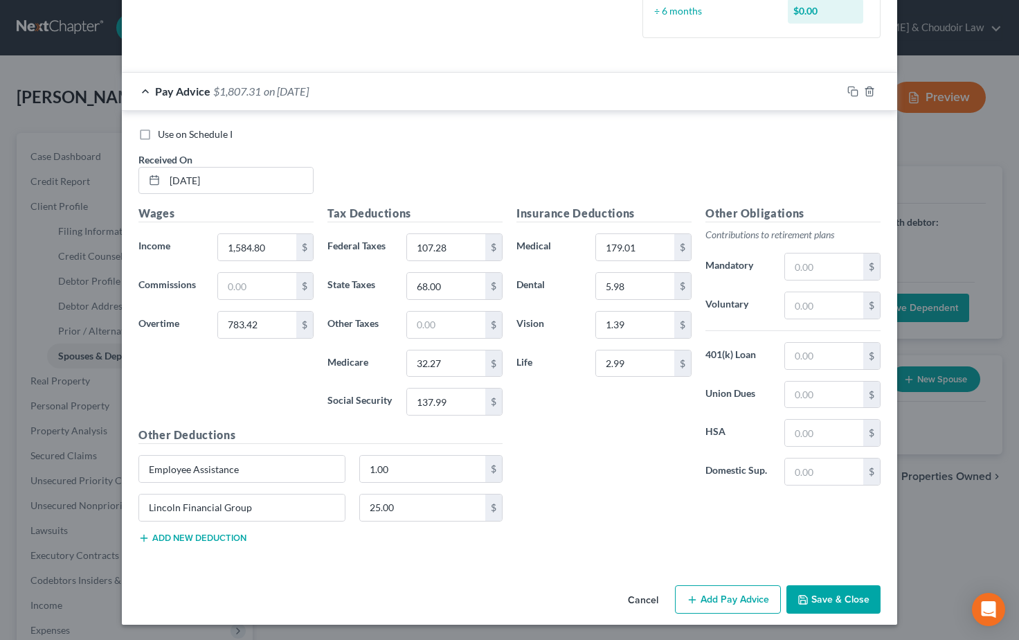
scroll to position [397, 0]
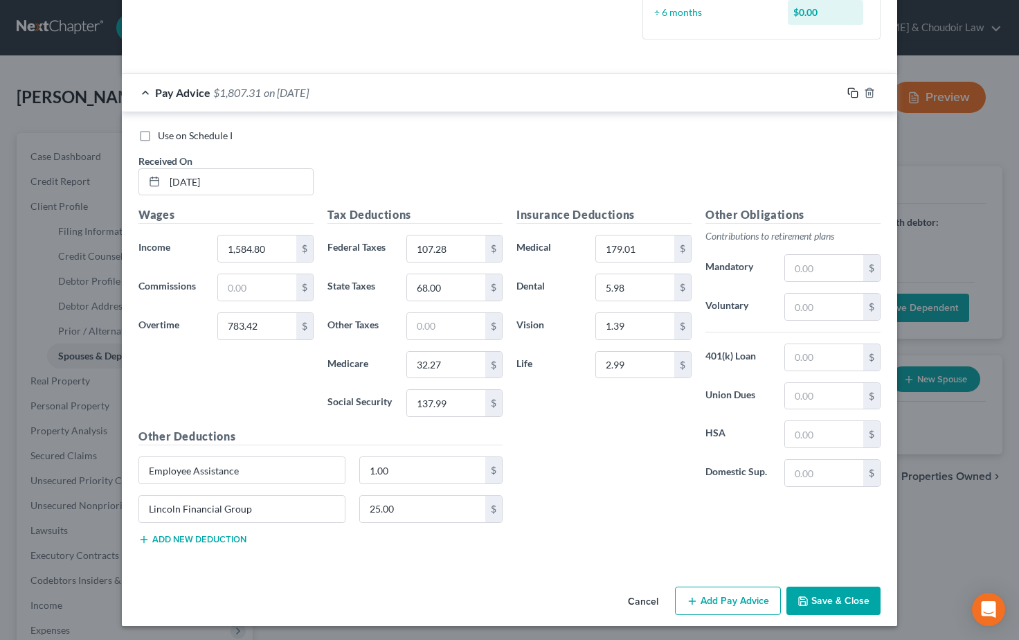
click at [853, 90] on icon "button" at bounding box center [853, 92] width 11 height 11
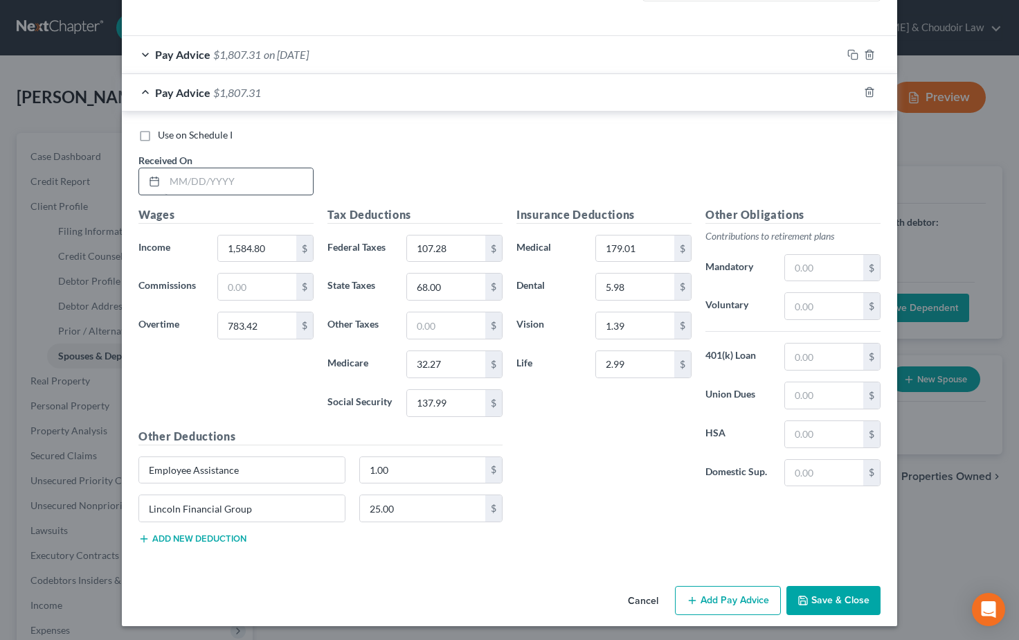
scroll to position [434, 0]
click at [188, 179] on input "text" at bounding box center [239, 182] width 148 height 26
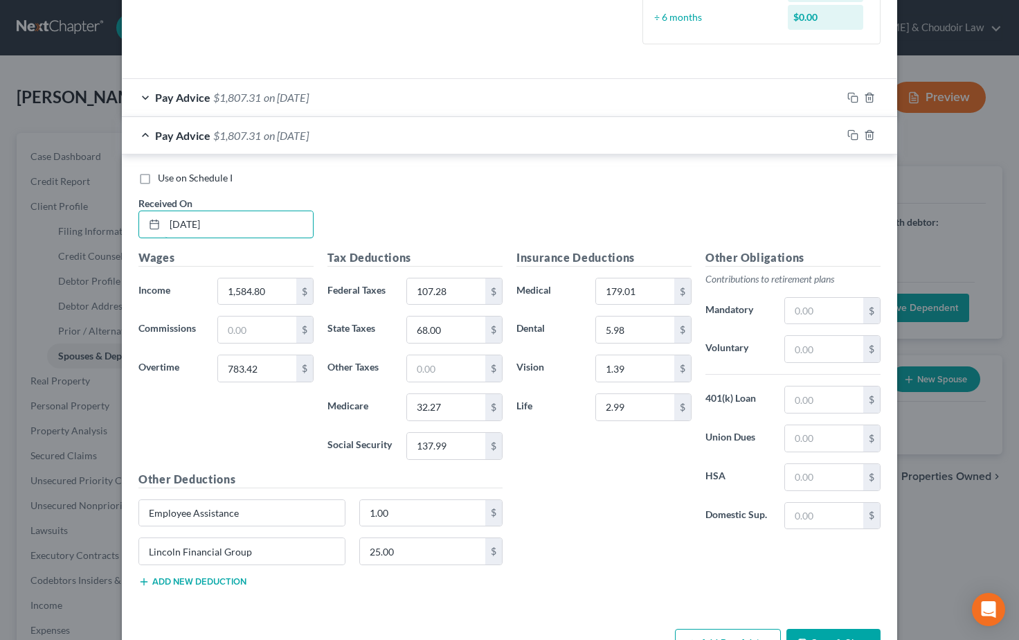
scroll to position [393, 0]
type input "[DATE]"
drag, startPoint x: 269, startPoint y: 285, endPoint x: 202, endPoint y: 284, distance: 67.2
click at [202, 284] on div "Income * 1,584.80 $" at bounding box center [226, 291] width 189 height 28
type input "2,069.06"
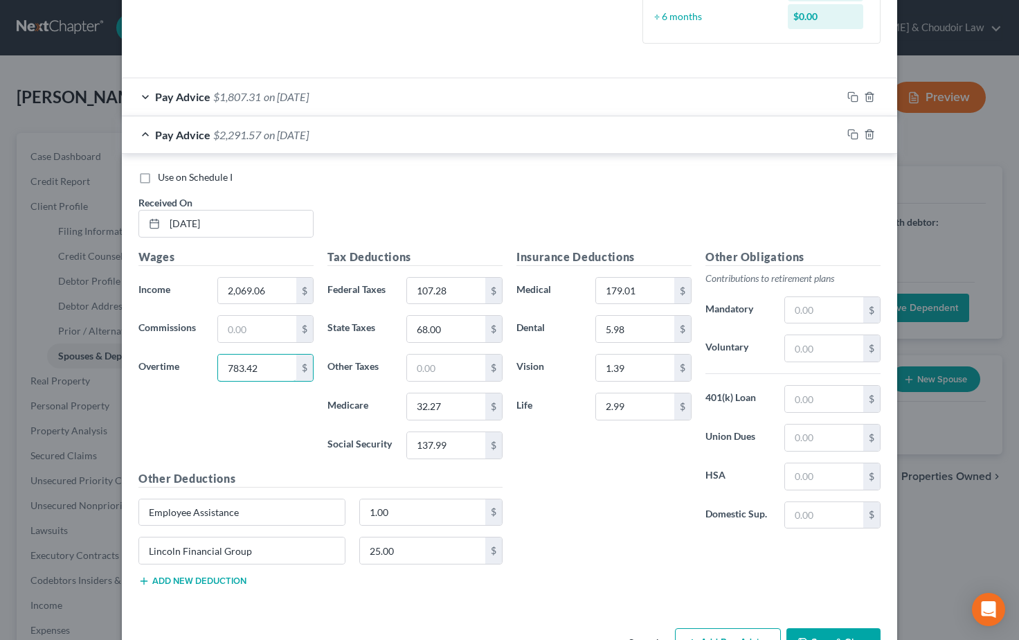
drag, startPoint x: 258, startPoint y: 368, endPoint x: 190, endPoint y: 358, distance: 69.3
click at [190, 358] on div "Overtime 783.42 $" at bounding box center [226, 368] width 189 height 28
type input "698.61"
drag, startPoint x: 452, startPoint y: 285, endPoint x: 394, endPoint y: 281, distance: 58.3
click at [395, 281] on div "Federal Taxes 107.28 $" at bounding box center [415, 291] width 189 height 28
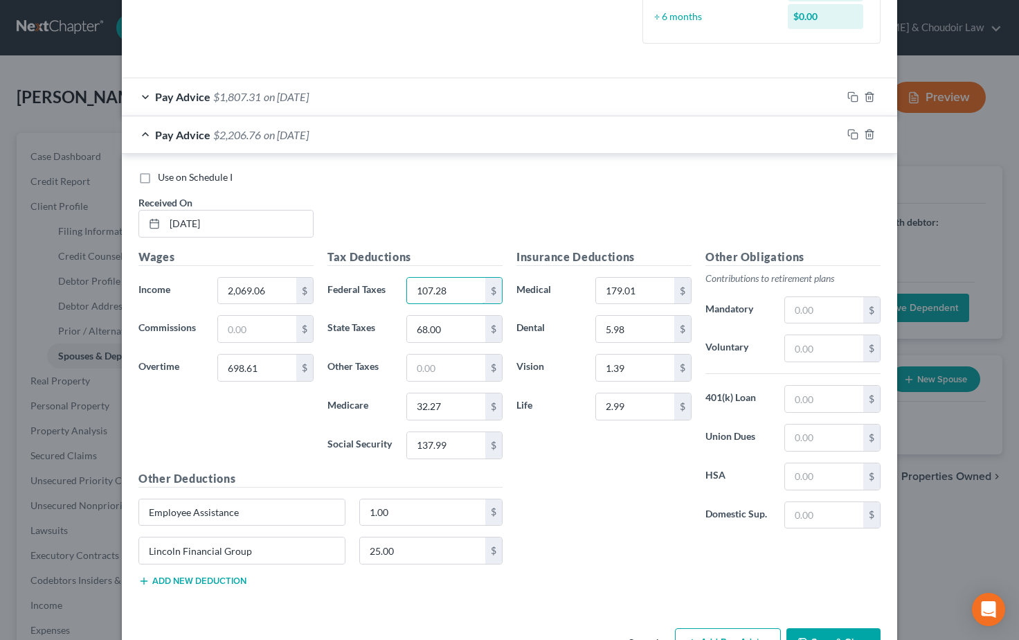
scroll to position [395, 0]
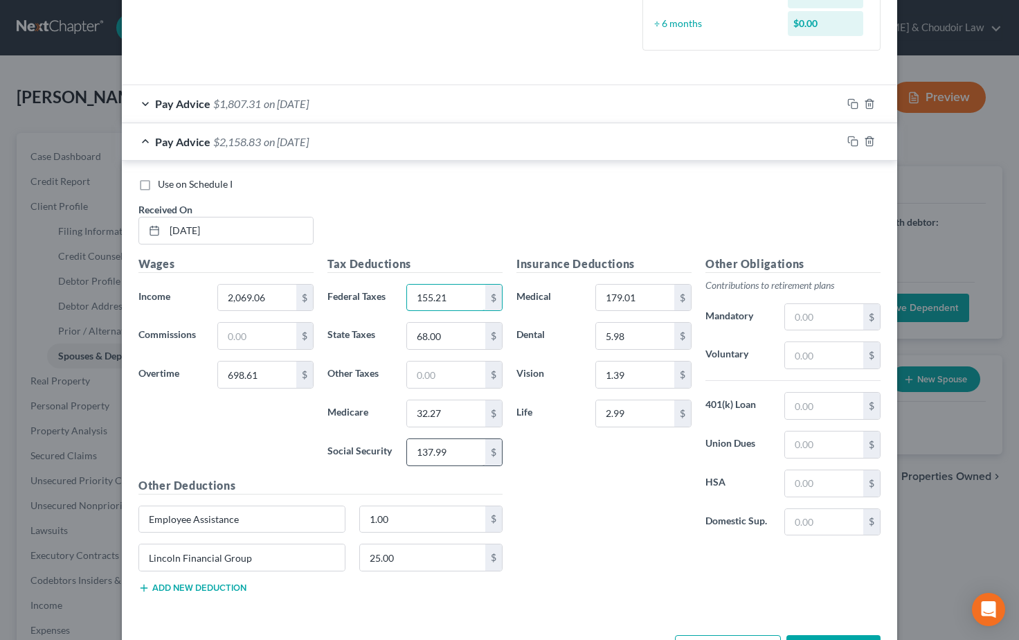
type input "155.21"
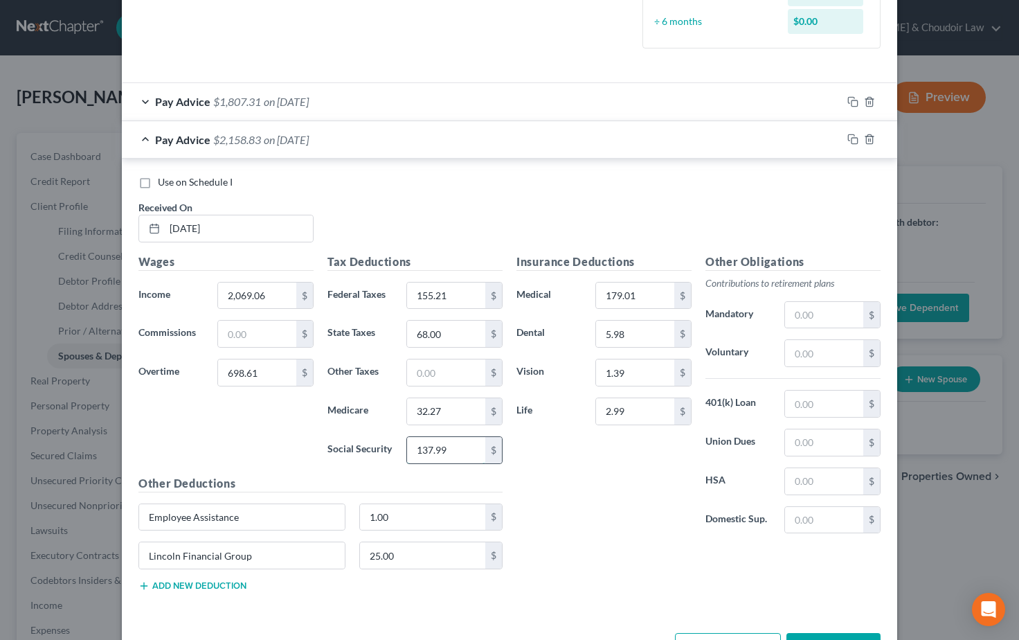
drag, startPoint x: 443, startPoint y: 449, endPoint x: 427, endPoint y: 447, distance: 16.7
click at [417, 447] on input "137.99" at bounding box center [446, 450] width 78 height 26
drag, startPoint x: 458, startPoint y: 449, endPoint x: 407, endPoint y: 447, distance: 50.6
click at [408, 447] on input "137.99" at bounding box center [446, 450] width 78 height 26
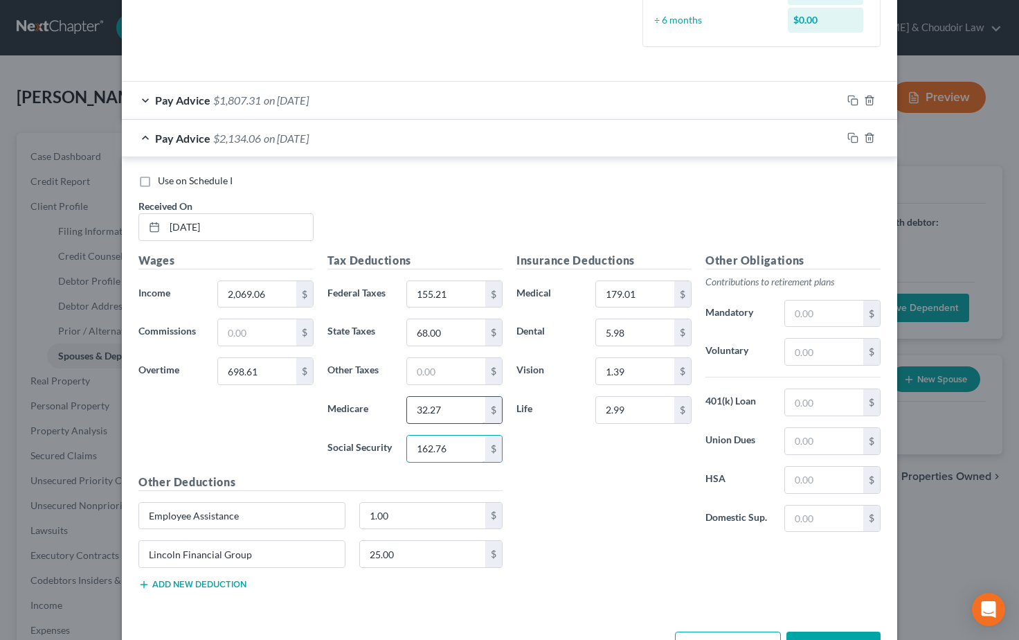
type input "162.76"
drag, startPoint x: 447, startPoint y: 407, endPoint x: 402, endPoint y: 404, distance: 45.8
click at [402, 404] on div "32.27 $" at bounding box center [455, 410] width 110 height 28
type input "38.06"
drag, startPoint x: 447, startPoint y: 327, endPoint x: 403, endPoint y: 330, distance: 43.7
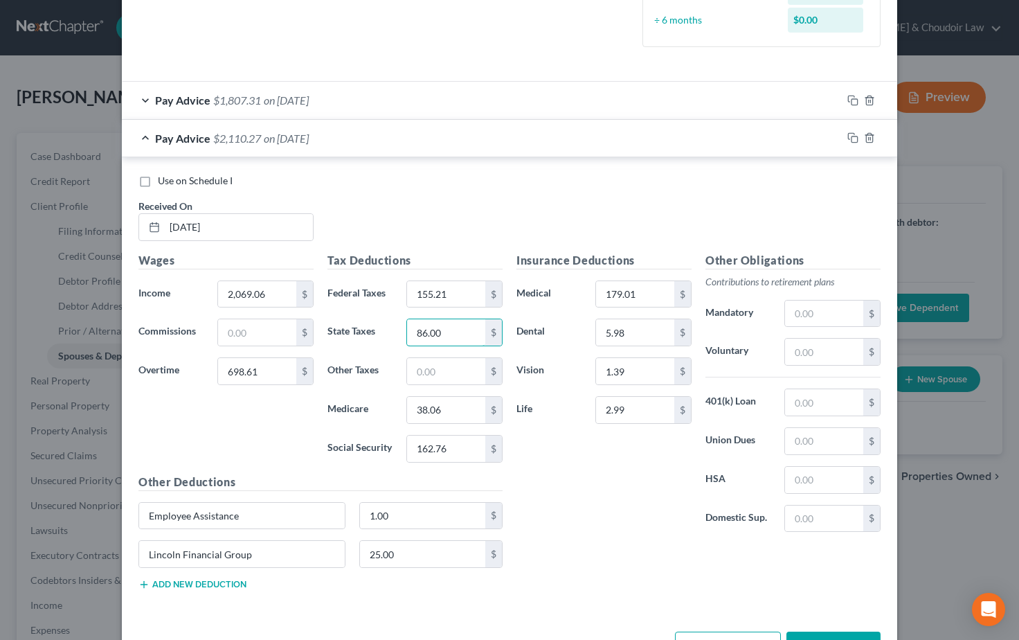
type input "86.00"
click at [585, 530] on div "Insurance Deductions Medical 179.01 $ Dental 5.98 $ Vision 1.39 $ Life 2.99 $" at bounding box center [604, 398] width 189 height 292
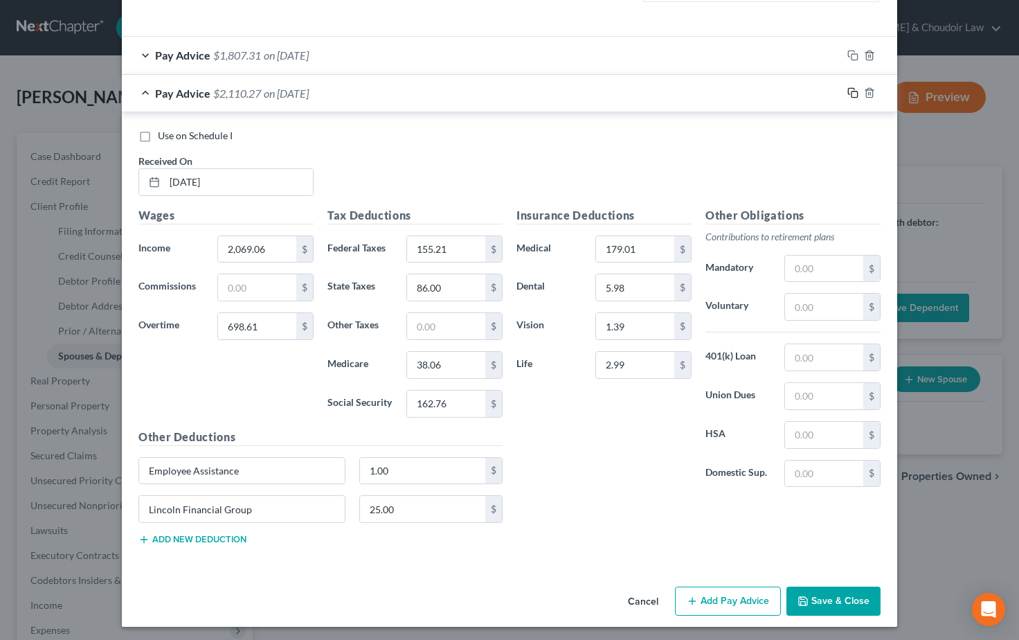
click at [850, 89] on icon "button" at bounding box center [853, 92] width 11 height 11
click at [209, 178] on input "text" at bounding box center [239, 182] width 148 height 26
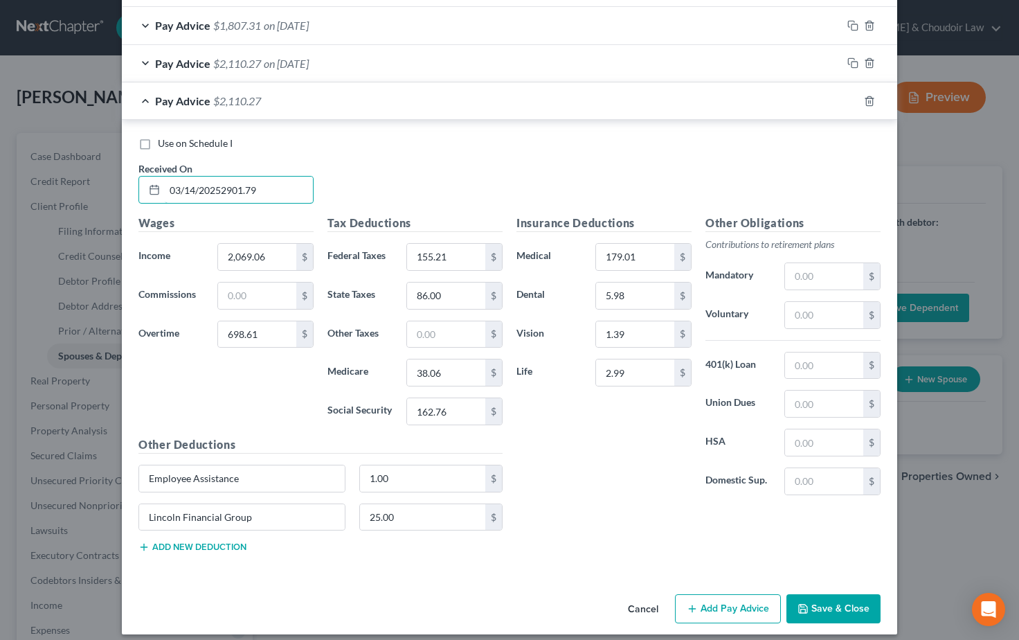
scroll to position [465, 0]
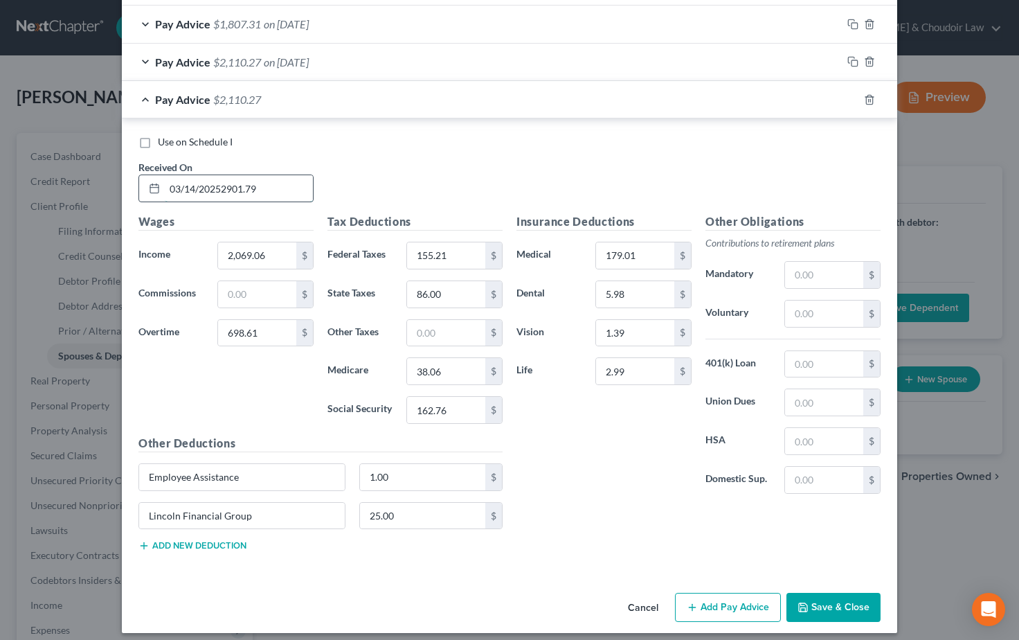
drag, startPoint x: 259, startPoint y: 184, endPoint x: 143, endPoint y: 184, distance: 115.7
click at [143, 184] on div "03/14/20252901.79" at bounding box center [226, 189] width 175 height 28
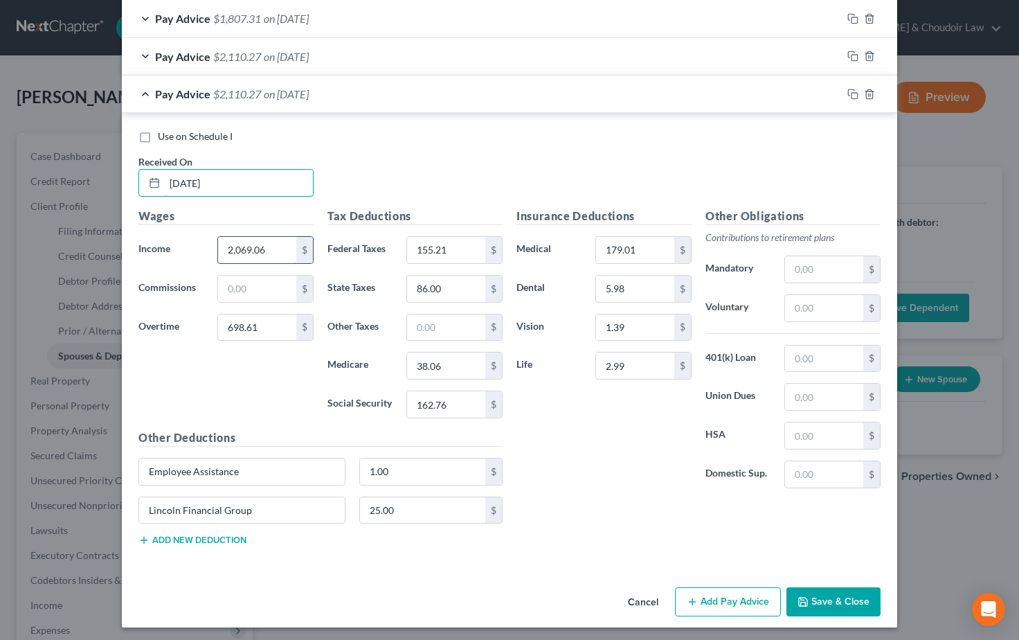
type input "[DATE]"
drag, startPoint x: 270, startPoint y: 248, endPoint x: 210, endPoint y: 245, distance: 60.3
click at [211, 245] on div "2,069.06 $" at bounding box center [266, 249] width 110 height 28
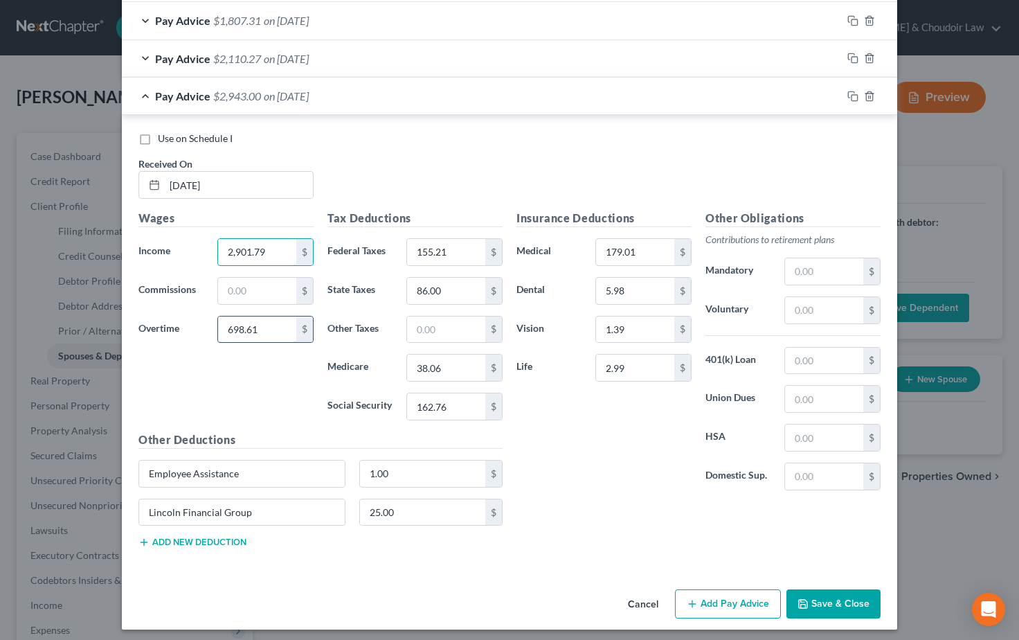
type input "2,901.79"
drag, startPoint x: 258, startPoint y: 326, endPoint x: 210, endPoint y: 323, distance: 48.6
click at [211, 323] on div "698.61 $" at bounding box center [266, 330] width 110 height 28
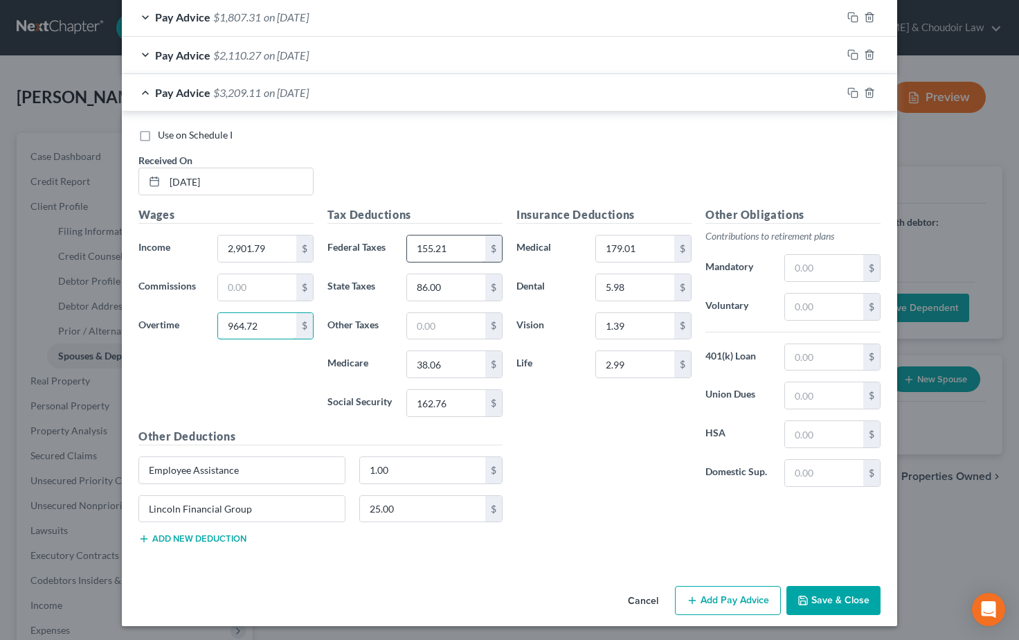
type input "964.72"
drag, startPoint x: 450, startPoint y: 243, endPoint x: 403, endPoint y: 244, distance: 47.1
click at [405, 244] on div "155.21 $" at bounding box center [455, 249] width 110 height 28
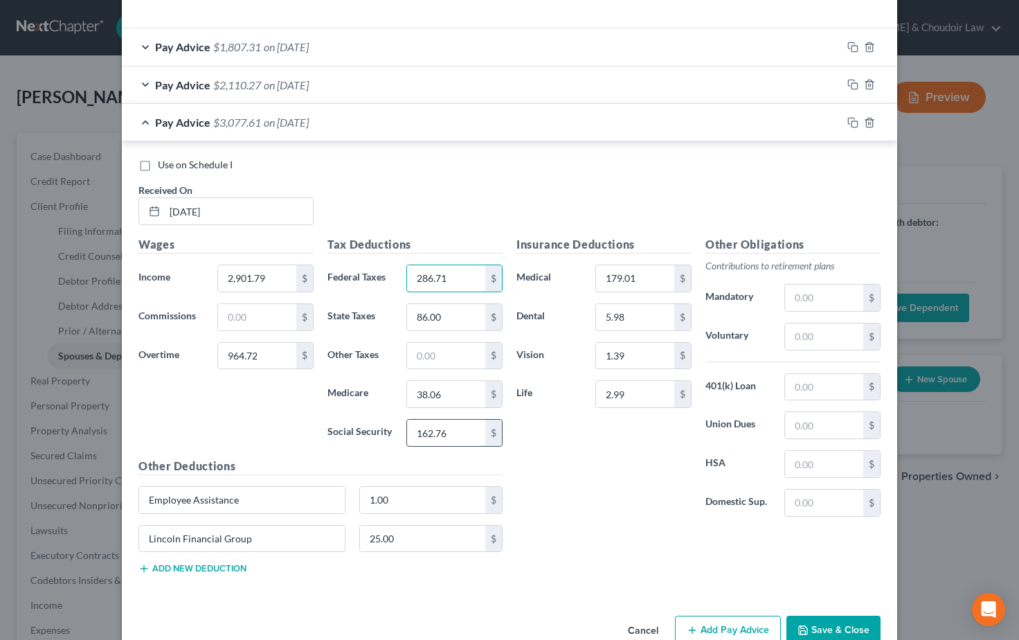
type input "286.71"
drag, startPoint x: 452, startPoint y: 430, endPoint x: 397, endPoint y: 425, distance: 55.0
click at [397, 425] on div "Social Security 162.76 $" at bounding box center [415, 433] width 189 height 28
type input "230.70"
drag, startPoint x: 447, startPoint y: 390, endPoint x: 396, endPoint y: 389, distance: 51.3
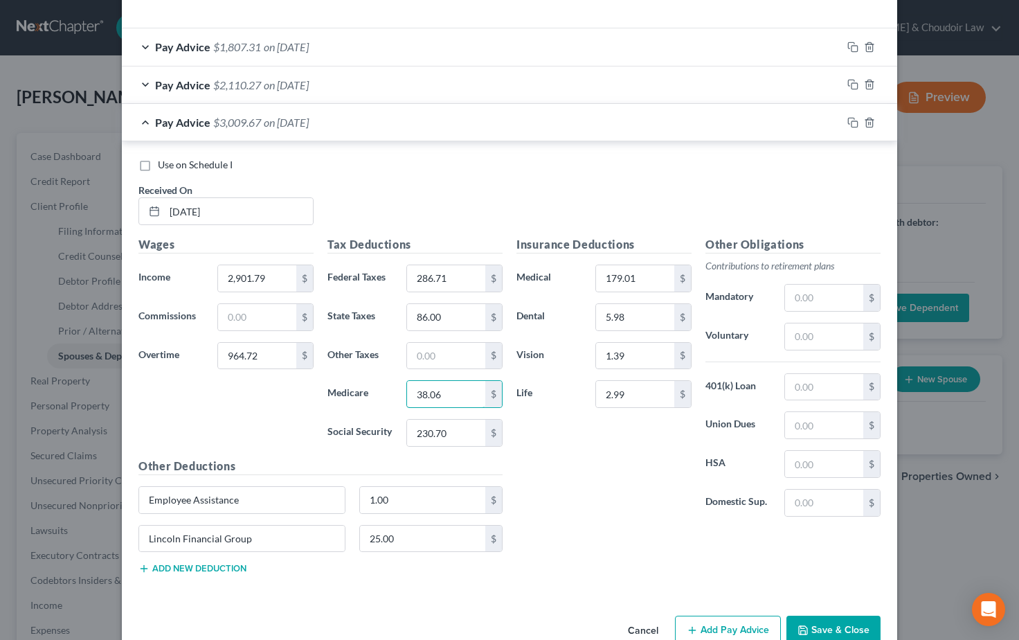
click at [396, 389] on div "Medicare 38.06 $" at bounding box center [415, 394] width 189 height 28
type input "53.96"
drag, startPoint x: 448, startPoint y: 314, endPoint x: 380, endPoint y: 314, distance: 68.6
type input "138.00"
click at [554, 451] on div "Insurance Deductions Medical 179.01 $ Dental 5.98 $ Vision 1.39 $ Life 2.99 $" at bounding box center [604, 382] width 189 height 292
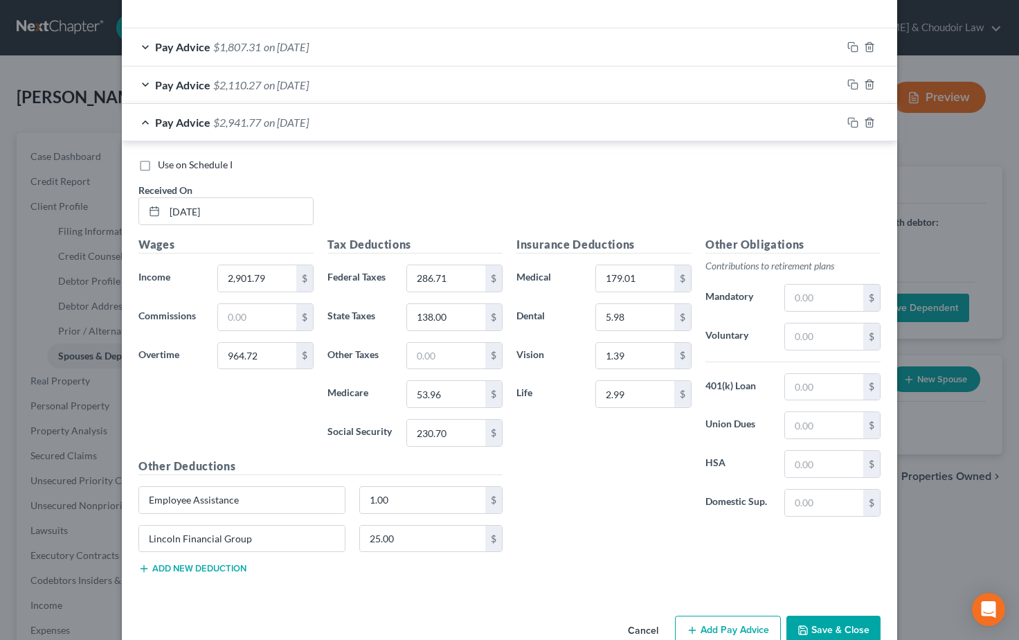
scroll to position [439, 0]
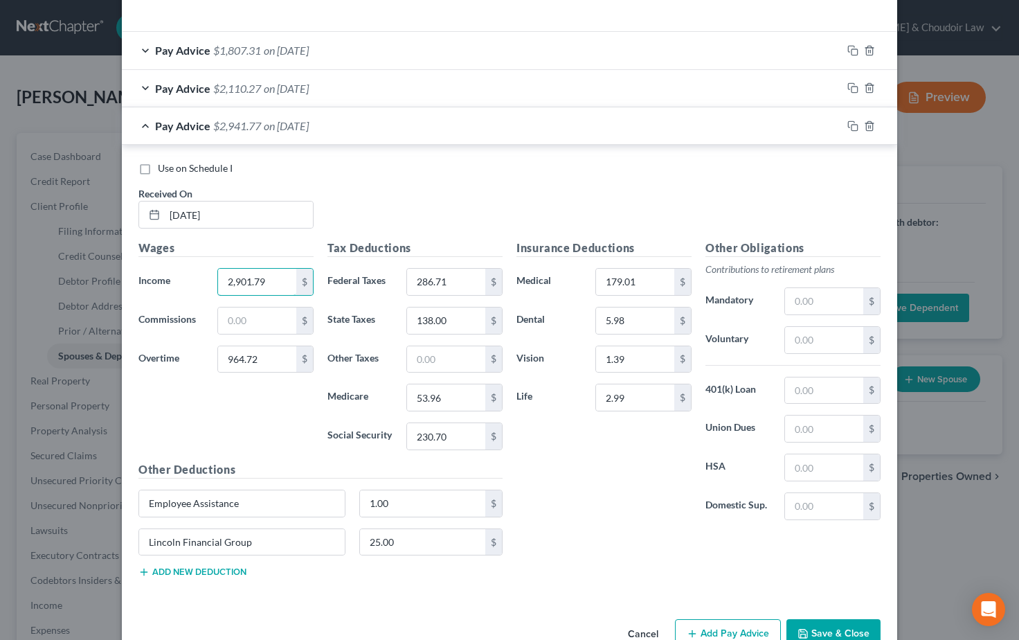
drag, startPoint x: 274, startPoint y: 275, endPoint x: 170, endPoint y: 270, distance: 103.3
click at [172, 270] on div "Income * 2,901.79 $" at bounding box center [226, 282] width 189 height 28
type input "2,898.79"
click at [533, 472] on div "Insurance Deductions Medical 179.01 $ Dental 5.98 $ Vision 1.39 $ Life 2.99 $" at bounding box center [604, 386] width 189 height 292
click at [835, 630] on button "Save & Close" at bounding box center [834, 633] width 94 height 29
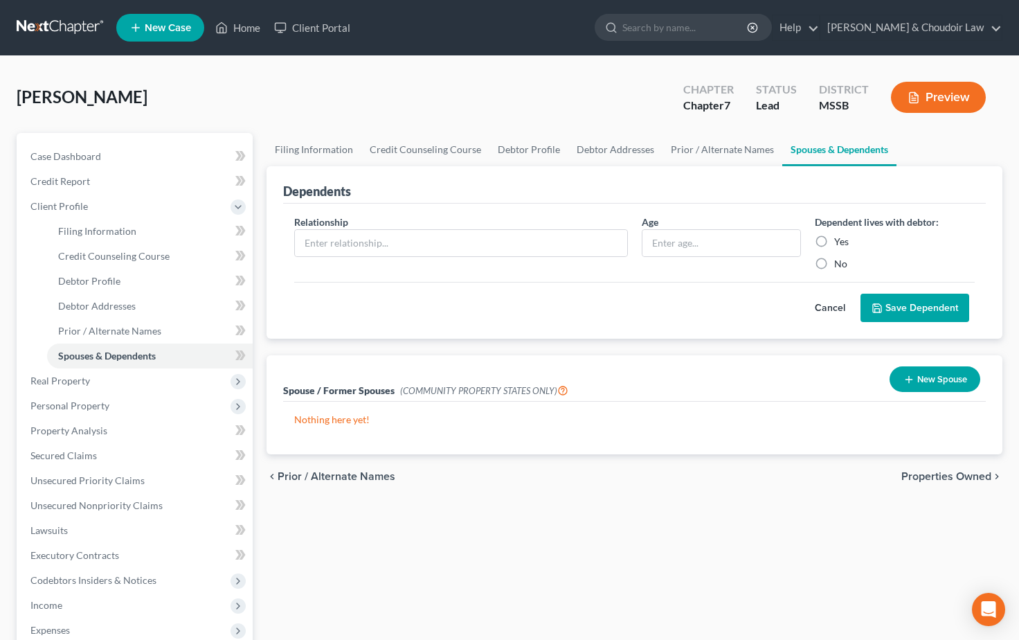
click at [286, 93] on div "[PERSON_NAME] Upgraded Chapter Chapter 7 Status Lead District MSSB Preview" at bounding box center [510, 103] width 986 height 60
click at [199, 94] on div "[PERSON_NAME] Upgraded Chapter Chapter 7 Status Lead District MSSB Preview" at bounding box center [510, 103] width 986 height 60
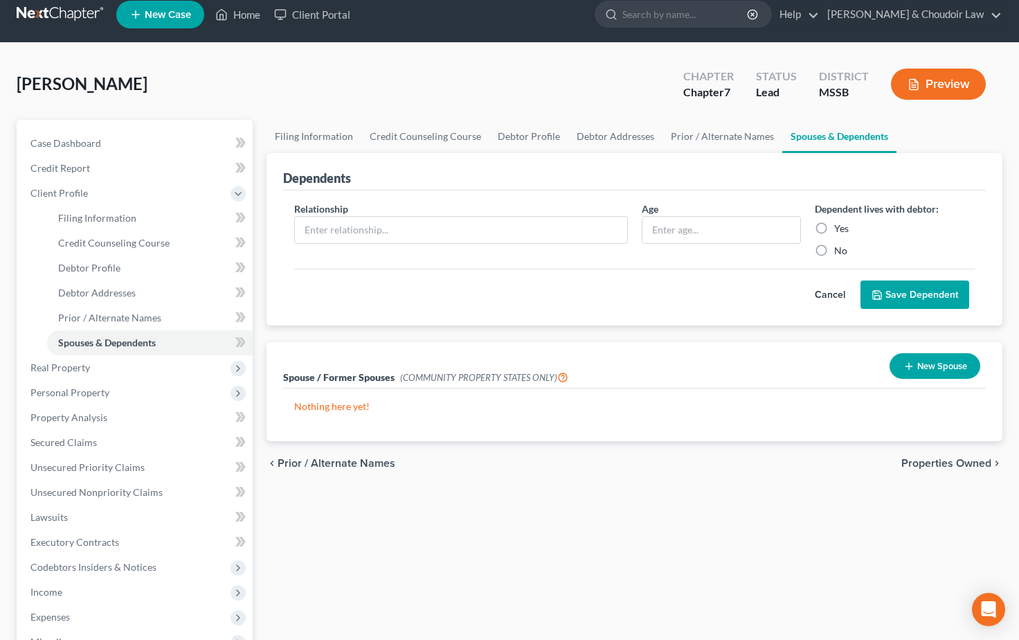
click at [362, 110] on div "[PERSON_NAME] Upgraded Chapter Chapter 7 Status Lead District MSSB Preview" at bounding box center [510, 90] width 986 height 60
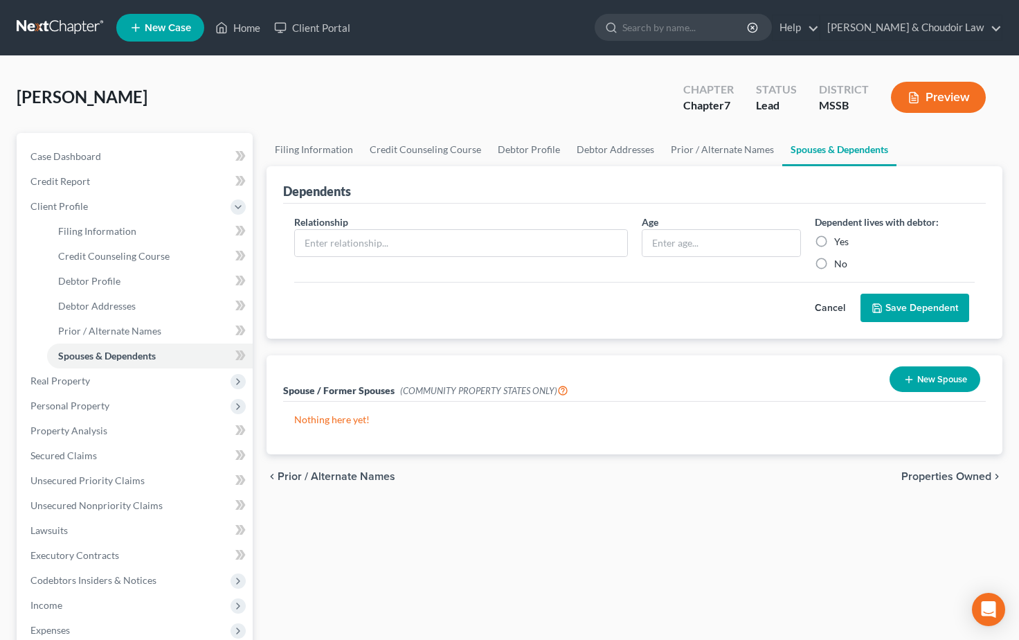
scroll to position [0, 0]
click at [639, 92] on div "[PERSON_NAME] Upgraded Chapter Chapter 7 Status Lead District MSSB Preview" at bounding box center [510, 103] width 986 height 60
